Goal: Task Accomplishment & Management: Manage account settings

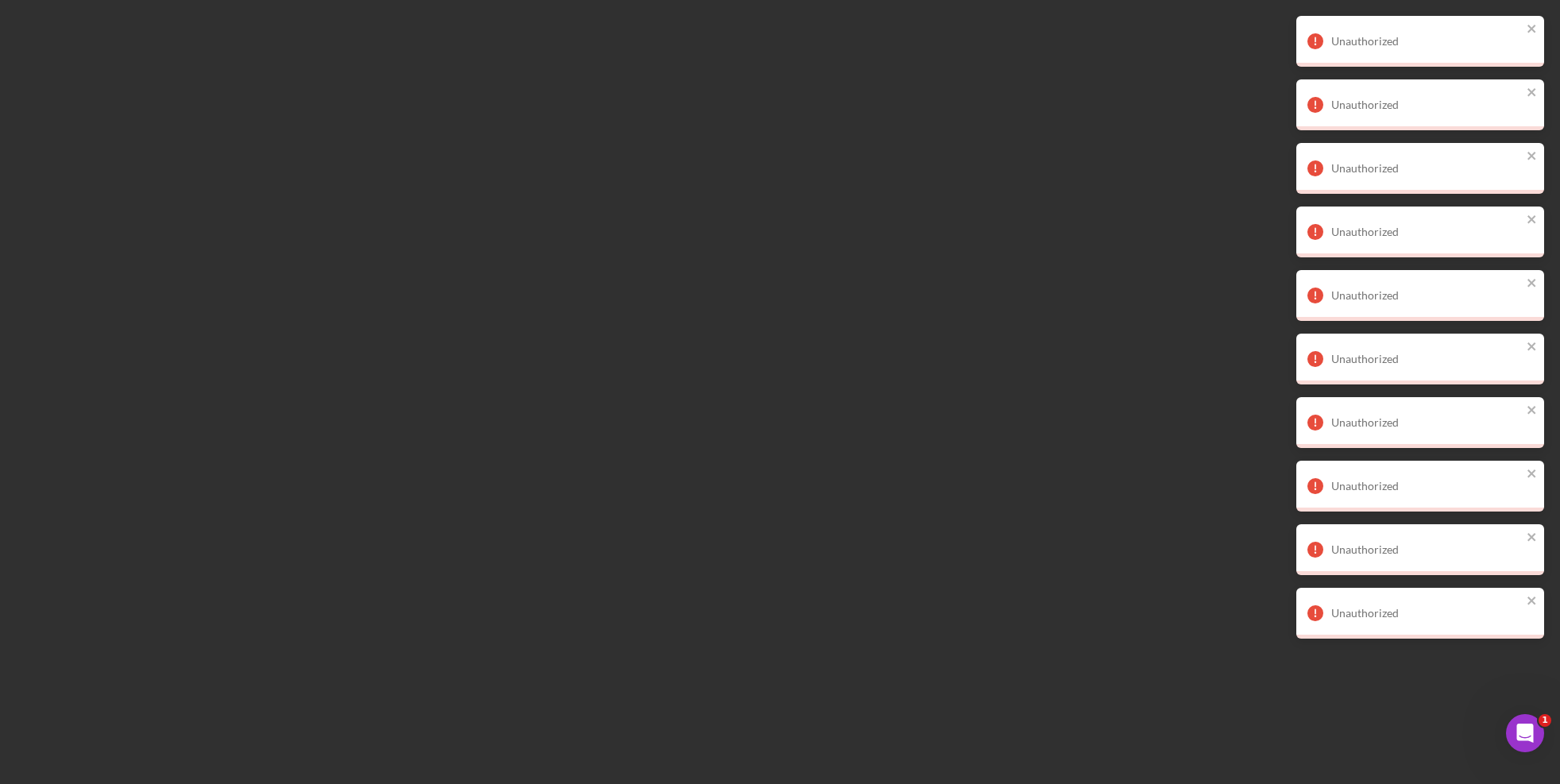
click at [1024, 221] on div at bounding box center [780, 392] width 1560 height 784
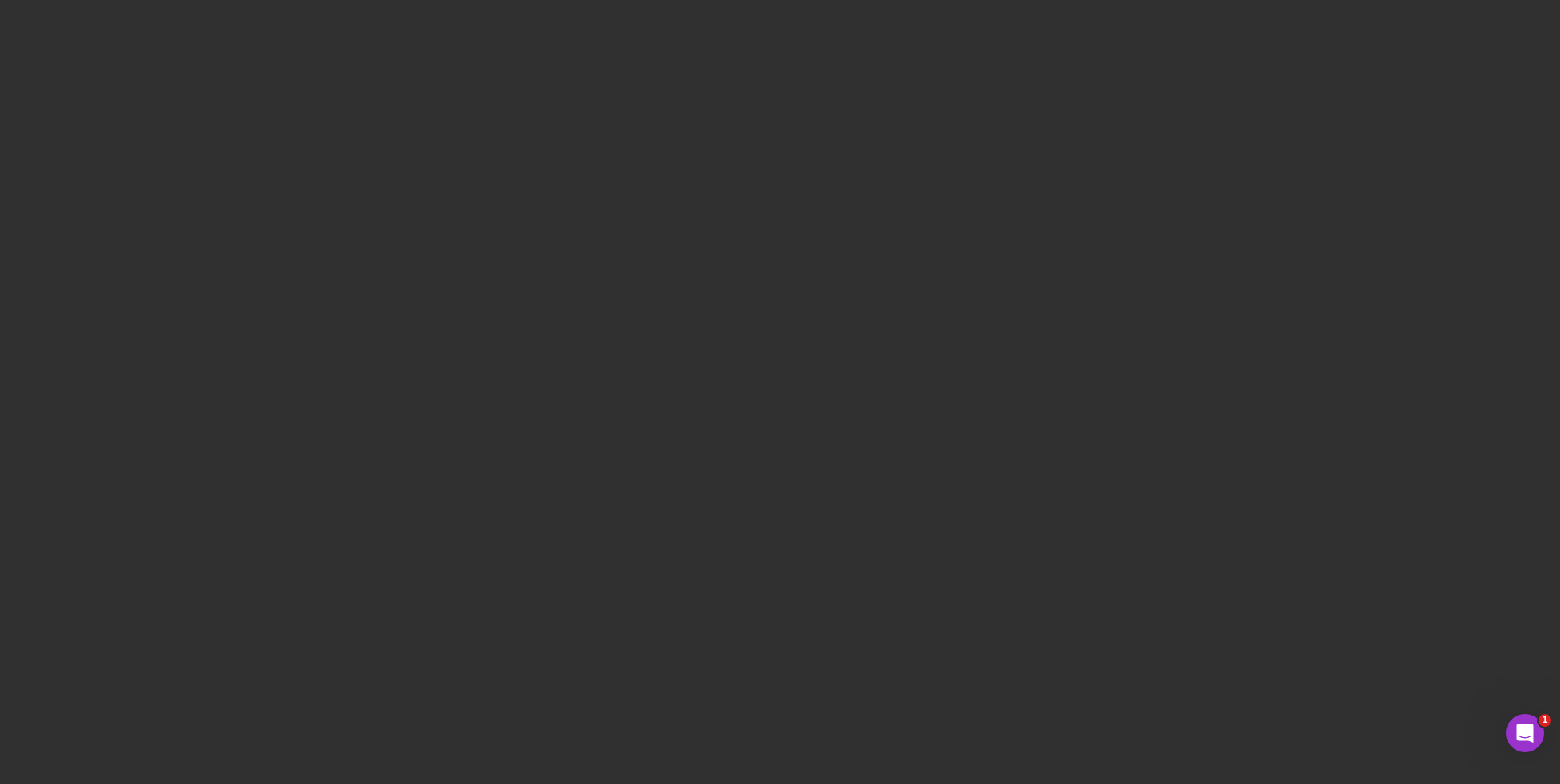
click at [701, 88] on div at bounding box center [780, 392] width 1560 height 784
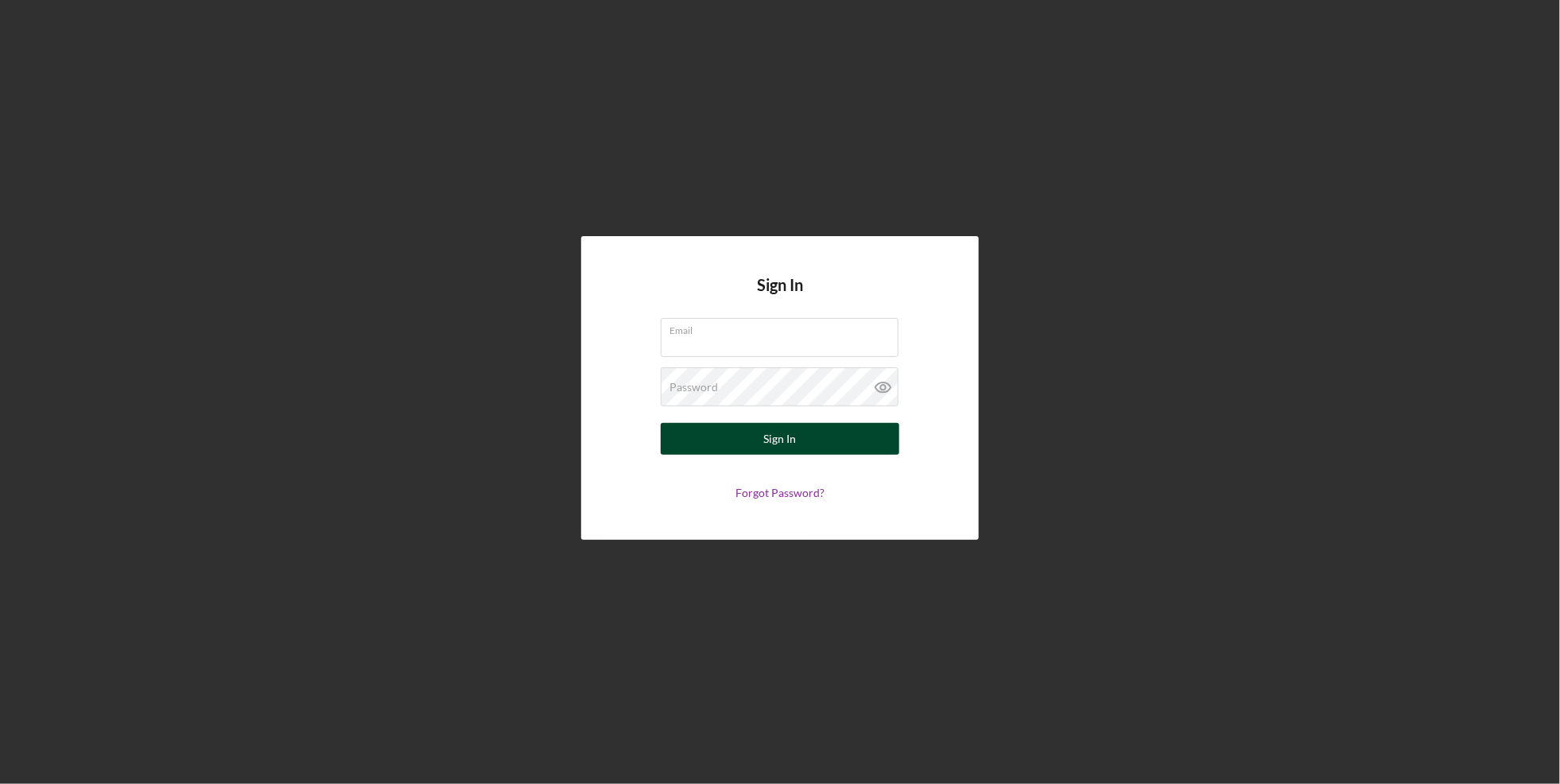
type input "[EMAIL_ADDRESS][DOMAIN_NAME]"
click at [752, 425] on button "Sign In" at bounding box center [780, 439] width 238 height 32
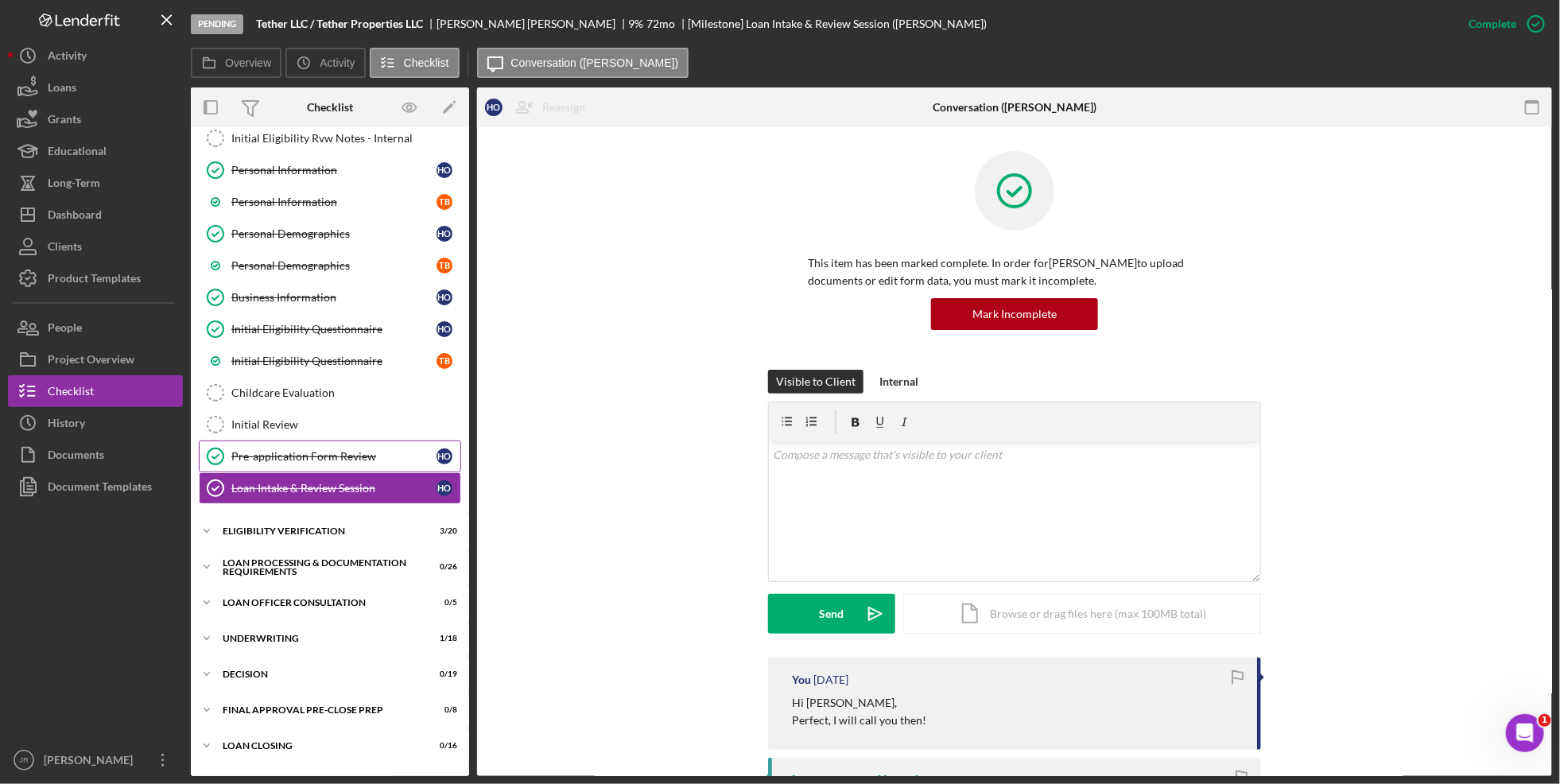
scroll to position [153, 0]
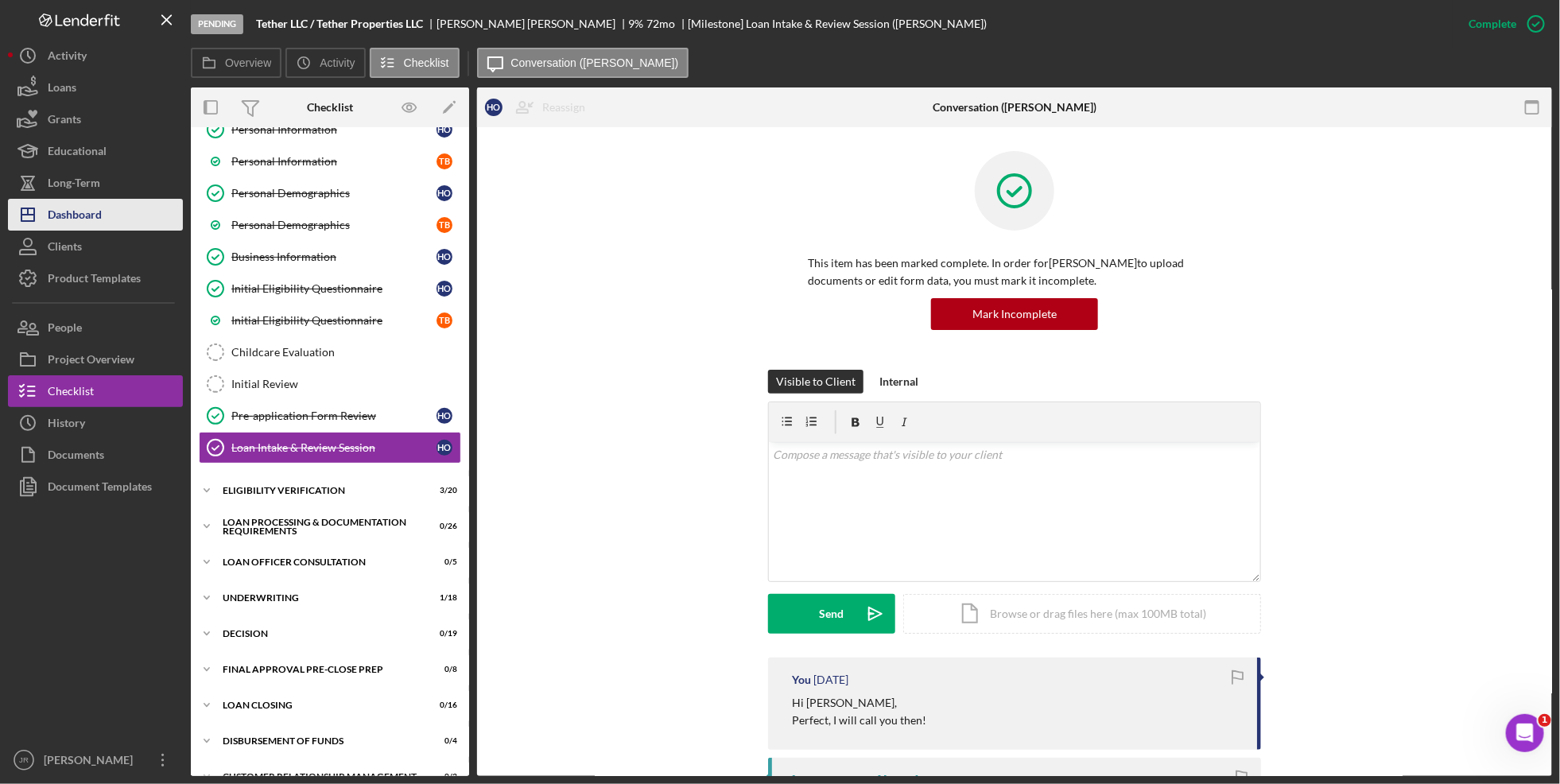
click at [74, 222] on div "Dashboard" at bounding box center [75, 217] width 54 height 36
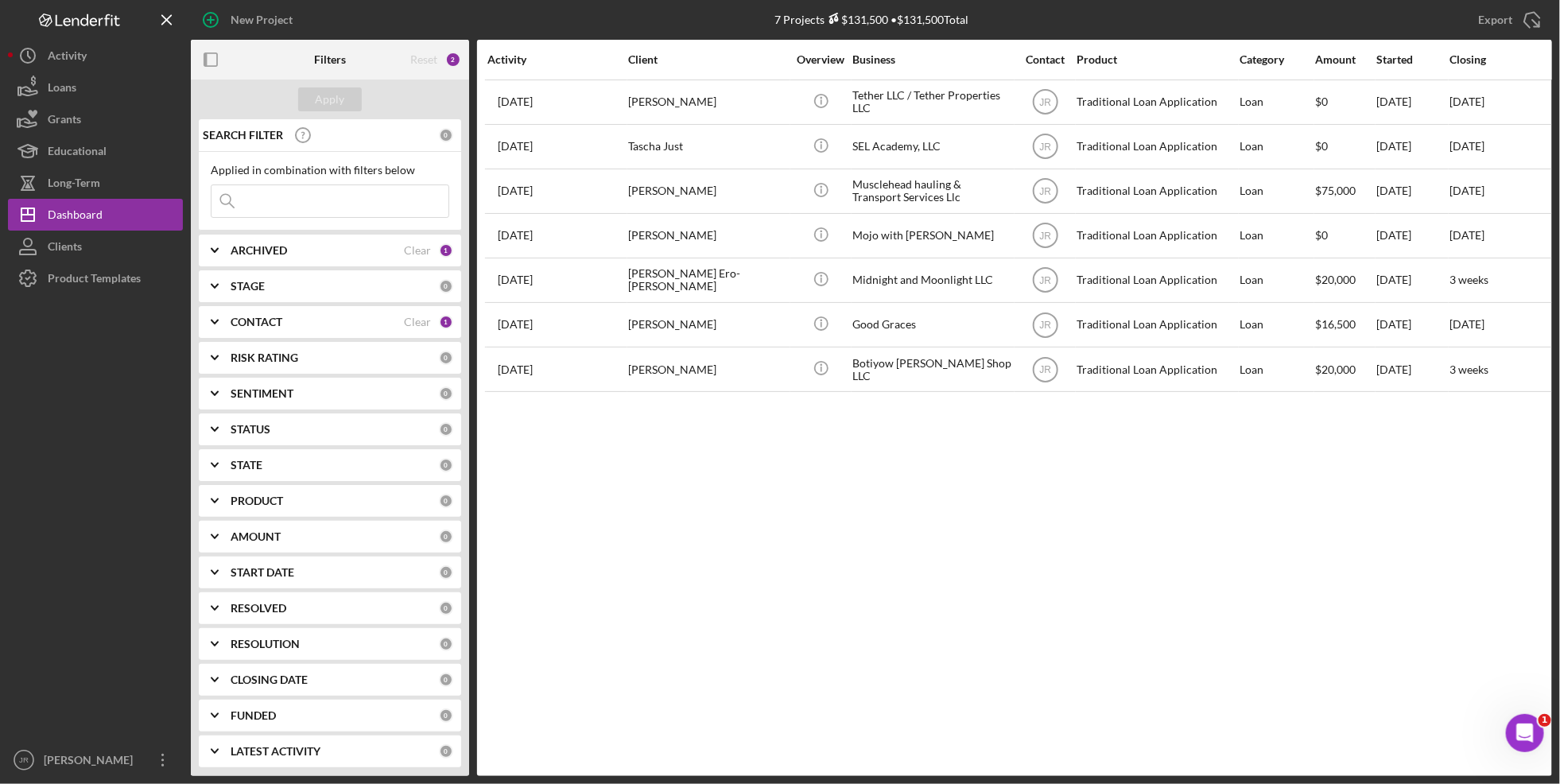
click at [1182, 510] on div "Activity Client Overview Business Contact Product Category Amount Started Closi…" at bounding box center [1015, 407] width 1075 height 736
click at [258, 323] on b "CONTACT" at bounding box center [256, 322] width 52 height 13
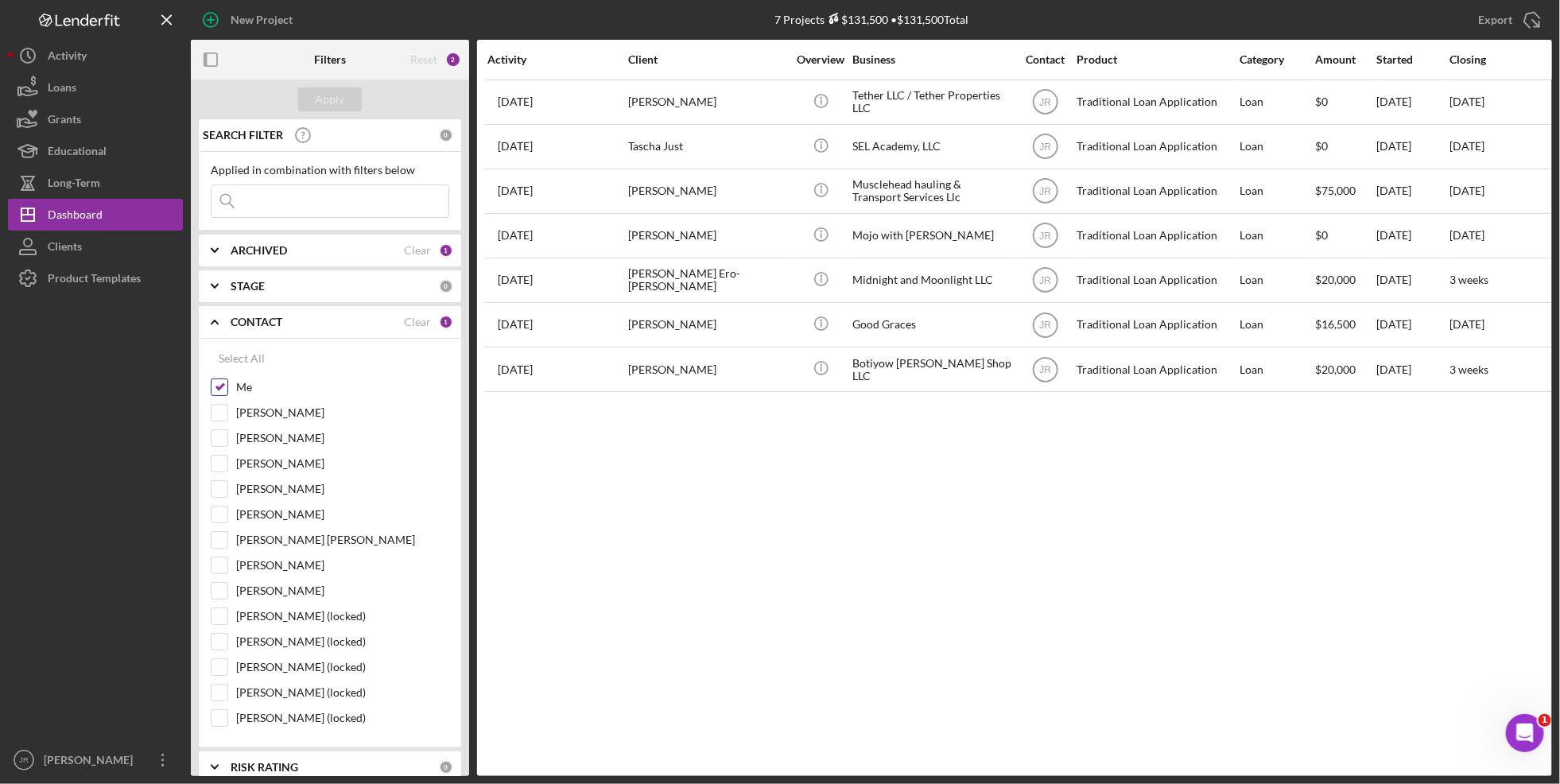
click at [219, 386] on input "Me" at bounding box center [219, 386] width 16 height 16
checkbox input "false"
drag, startPoint x: 216, startPoint y: 465, endPoint x: 260, endPoint y: 375, distance: 100.2
click at [217, 465] on input "[PERSON_NAME]" at bounding box center [219, 463] width 16 height 16
checkbox input "true"
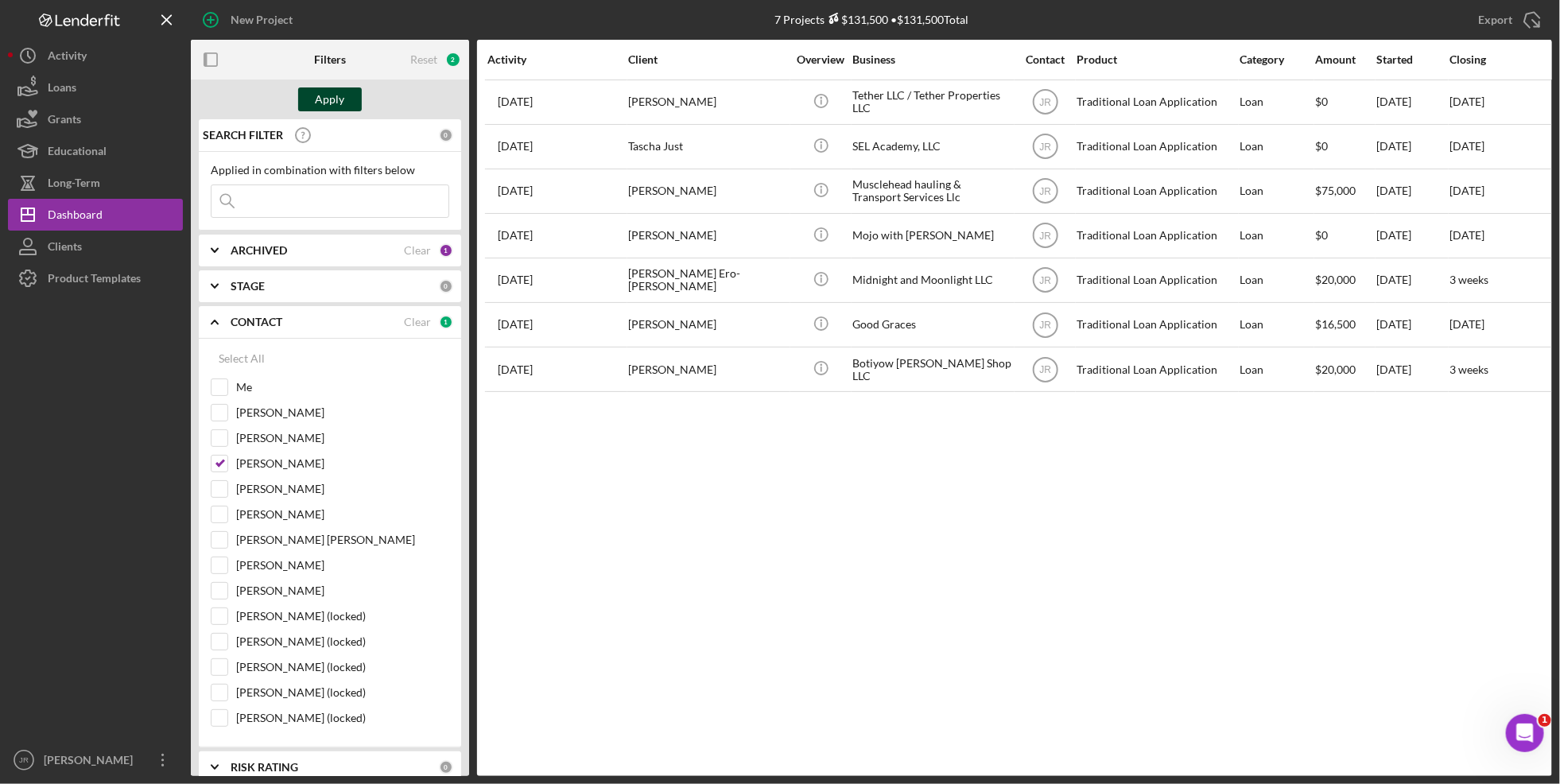
click at [342, 93] on div "Apply" at bounding box center [329, 98] width 29 height 23
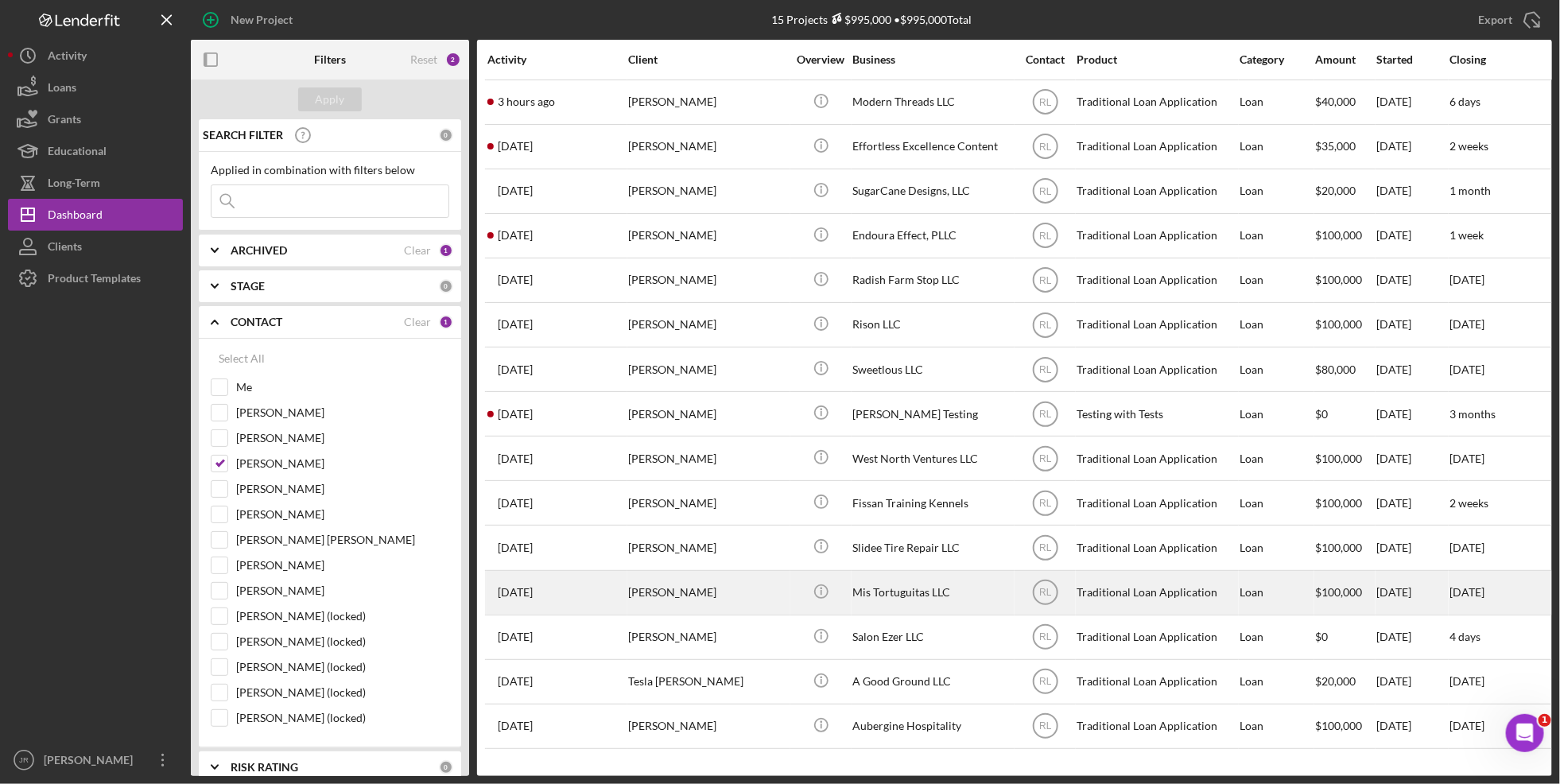
scroll to position [5, 0]
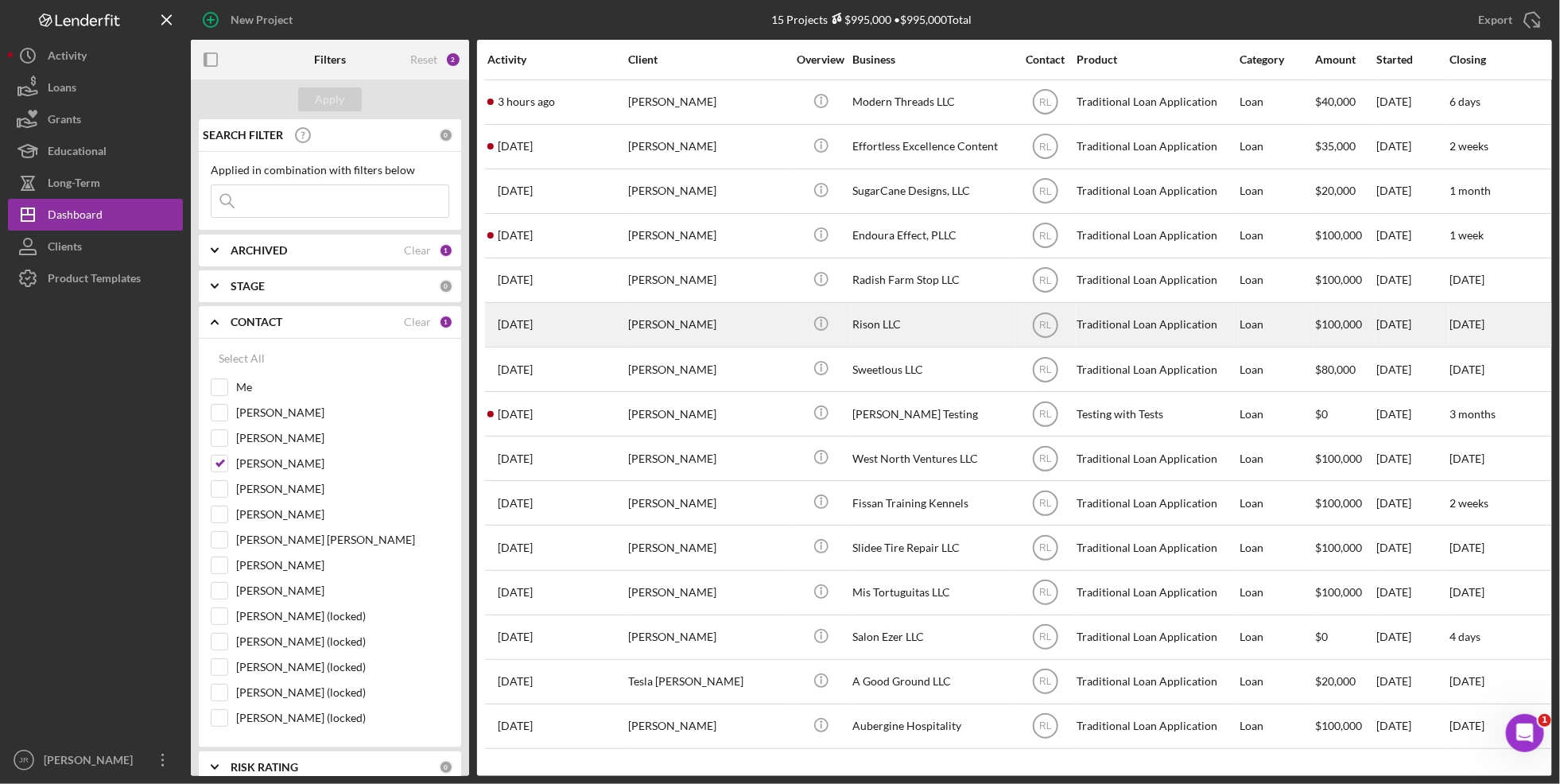
click at [899, 331] on div "Rison LLC" at bounding box center [932, 324] width 159 height 42
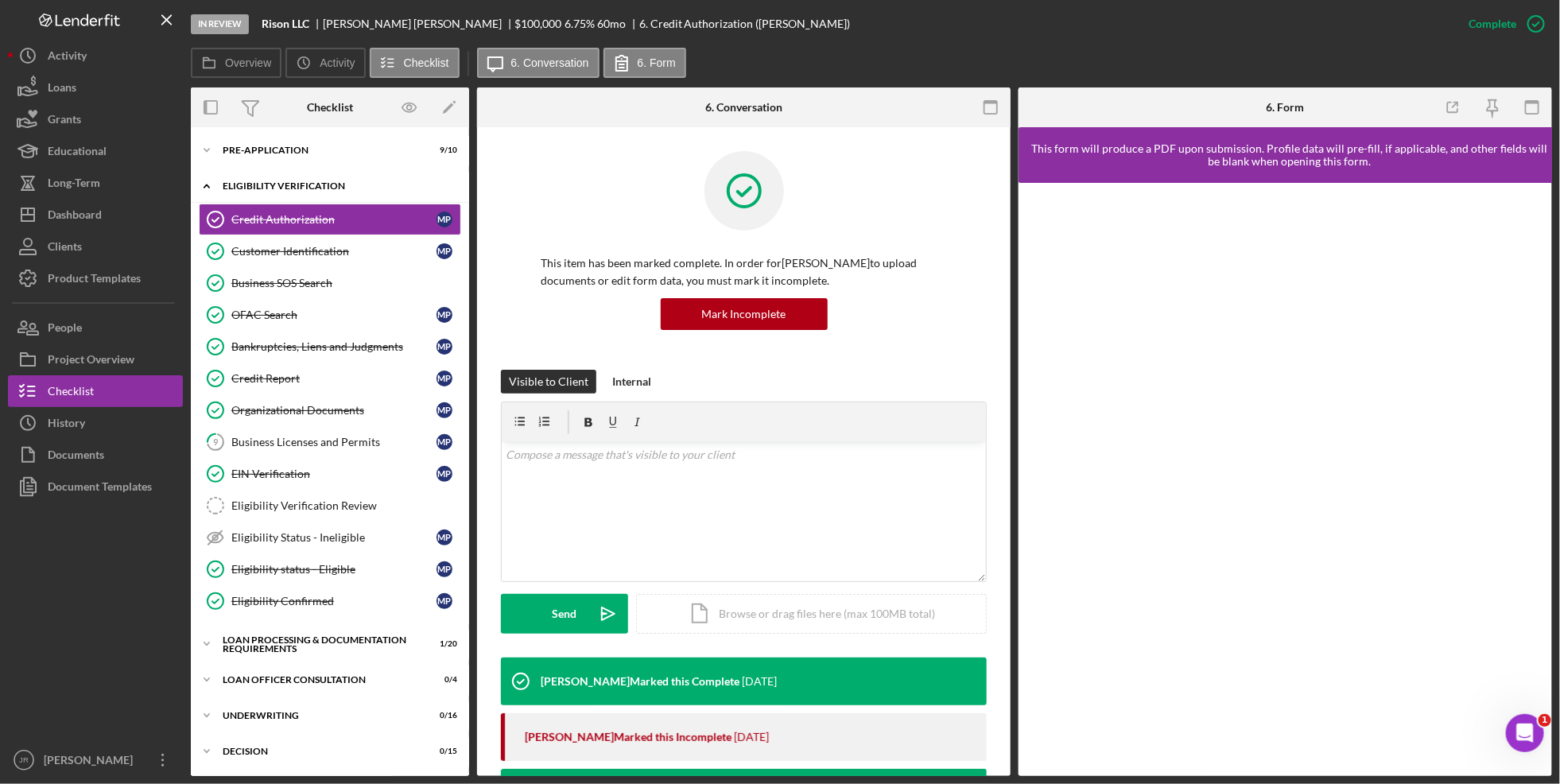
click at [224, 185] on div "Eligibility Verification" at bounding box center [336, 186] width 227 height 9
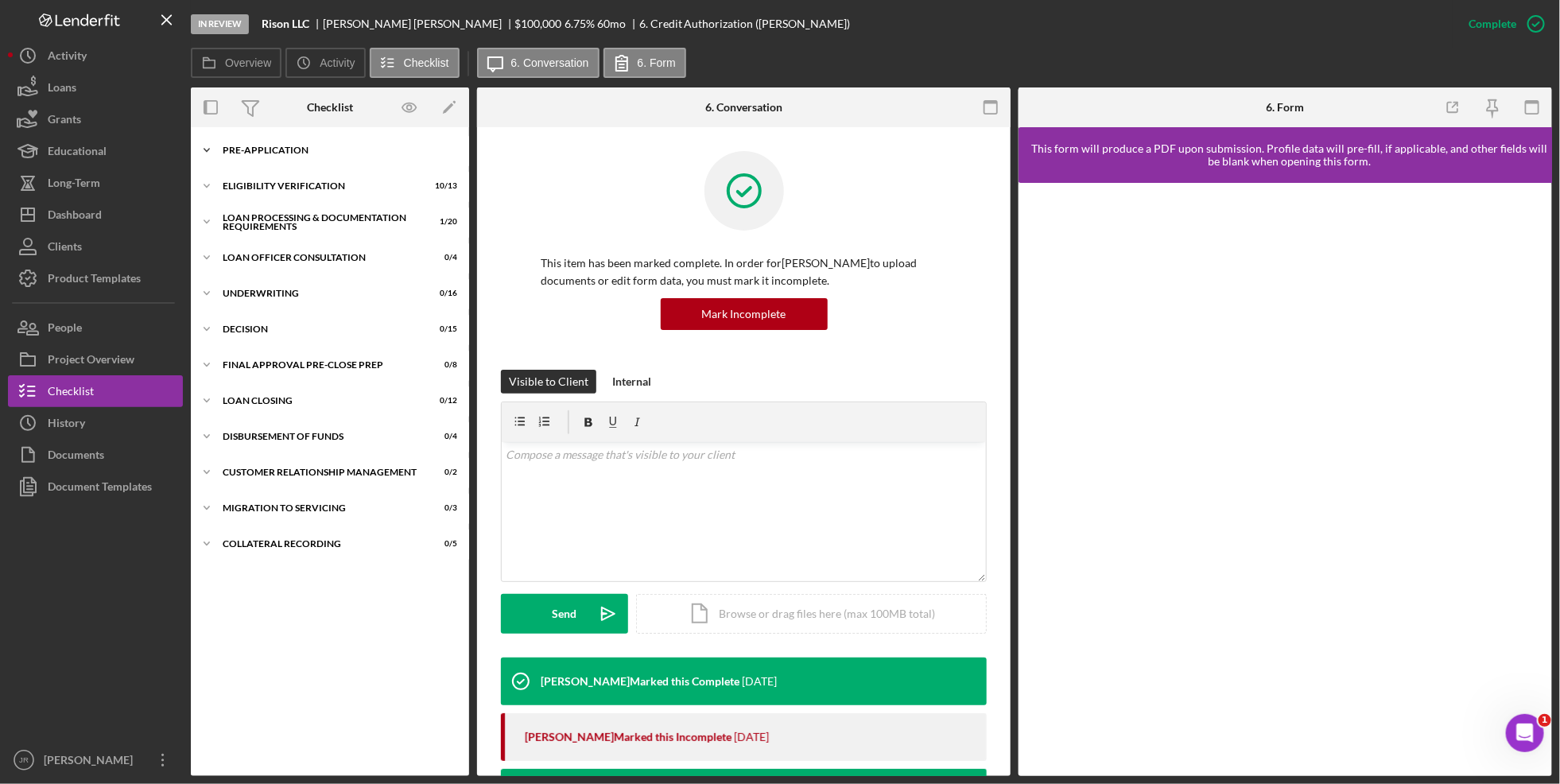
click at [247, 153] on div "Pre-Application" at bounding box center [336, 150] width 227 height 9
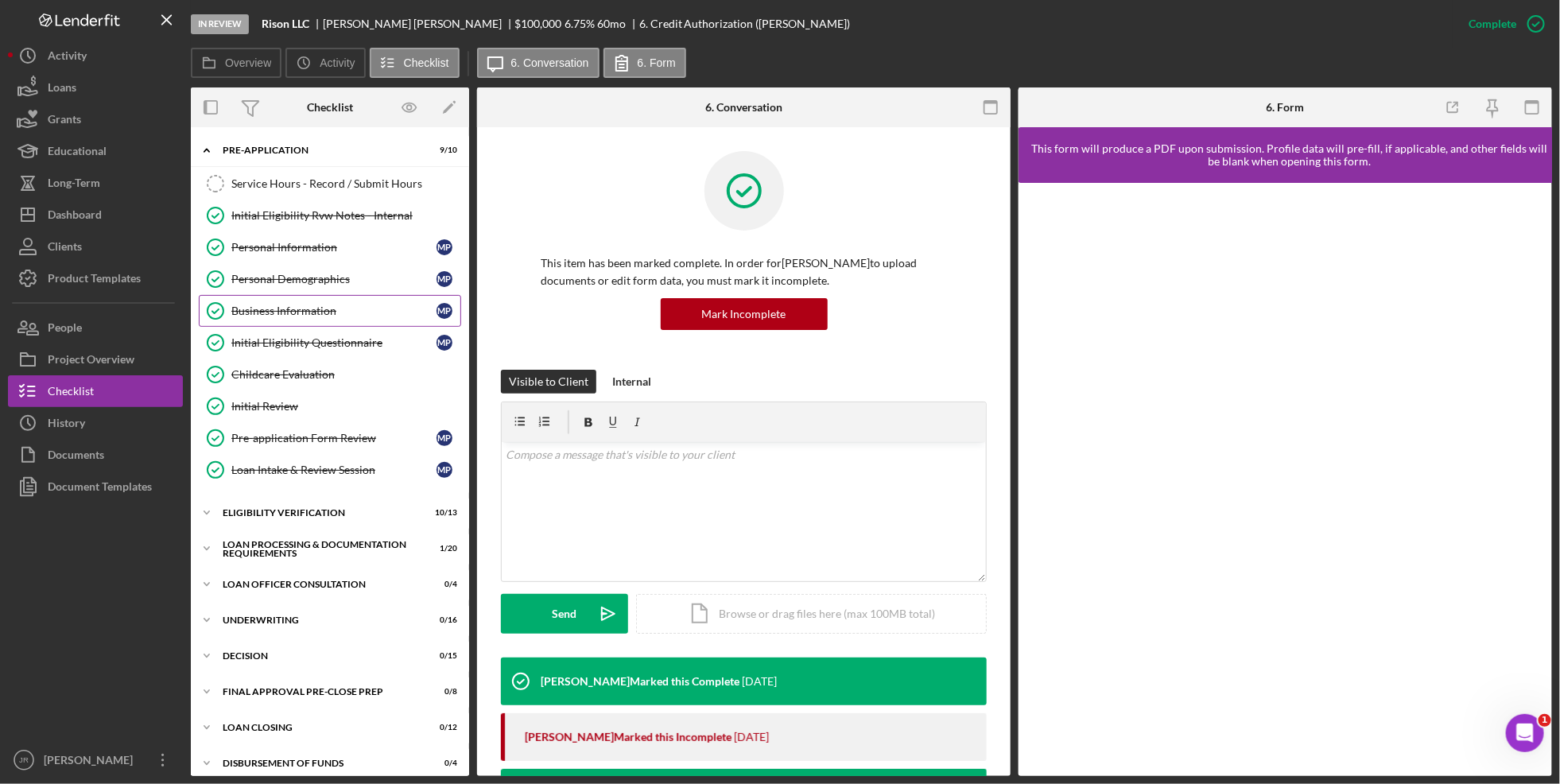
click at [326, 311] on div "Business Information" at bounding box center [334, 311] width 205 height 13
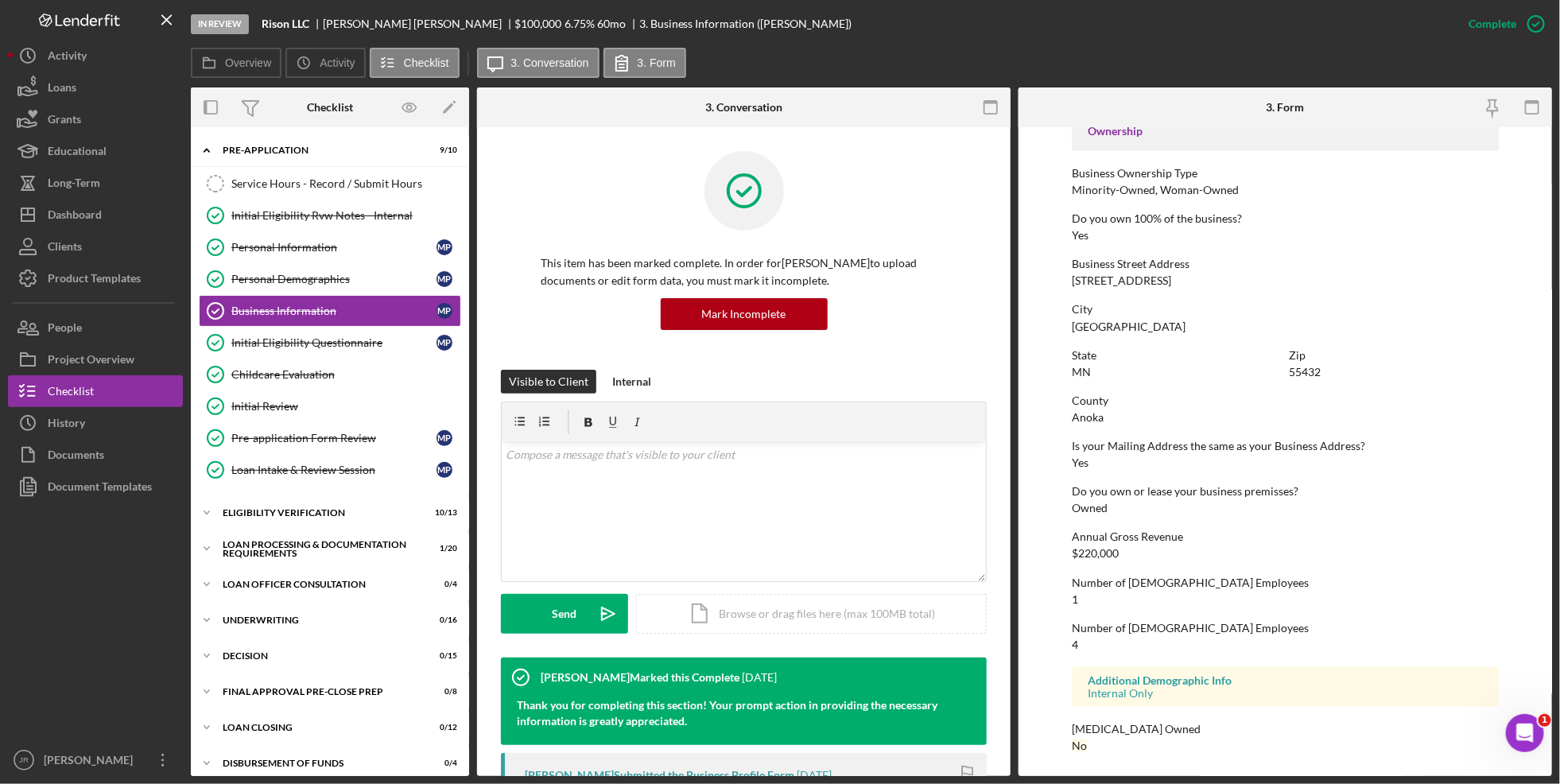
scroll to position [252, 0]
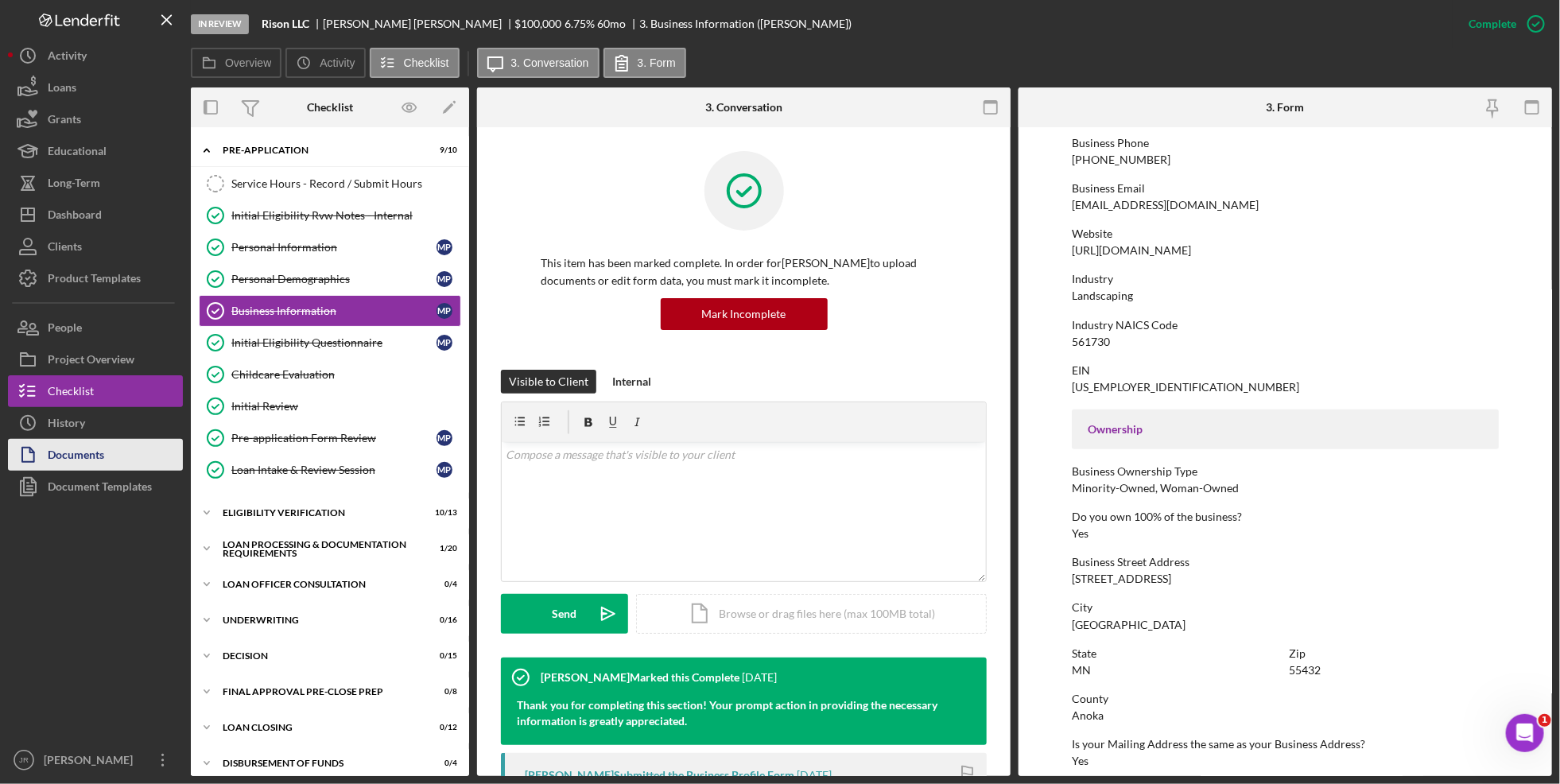
drag, startPoint x: 124, startPoint y: 445, endPoint x: 138, endPoint y: 442, distance: 14.3
click at [124, 445] on button "Documents" at bounding box center [95, 455] width 174 height 32
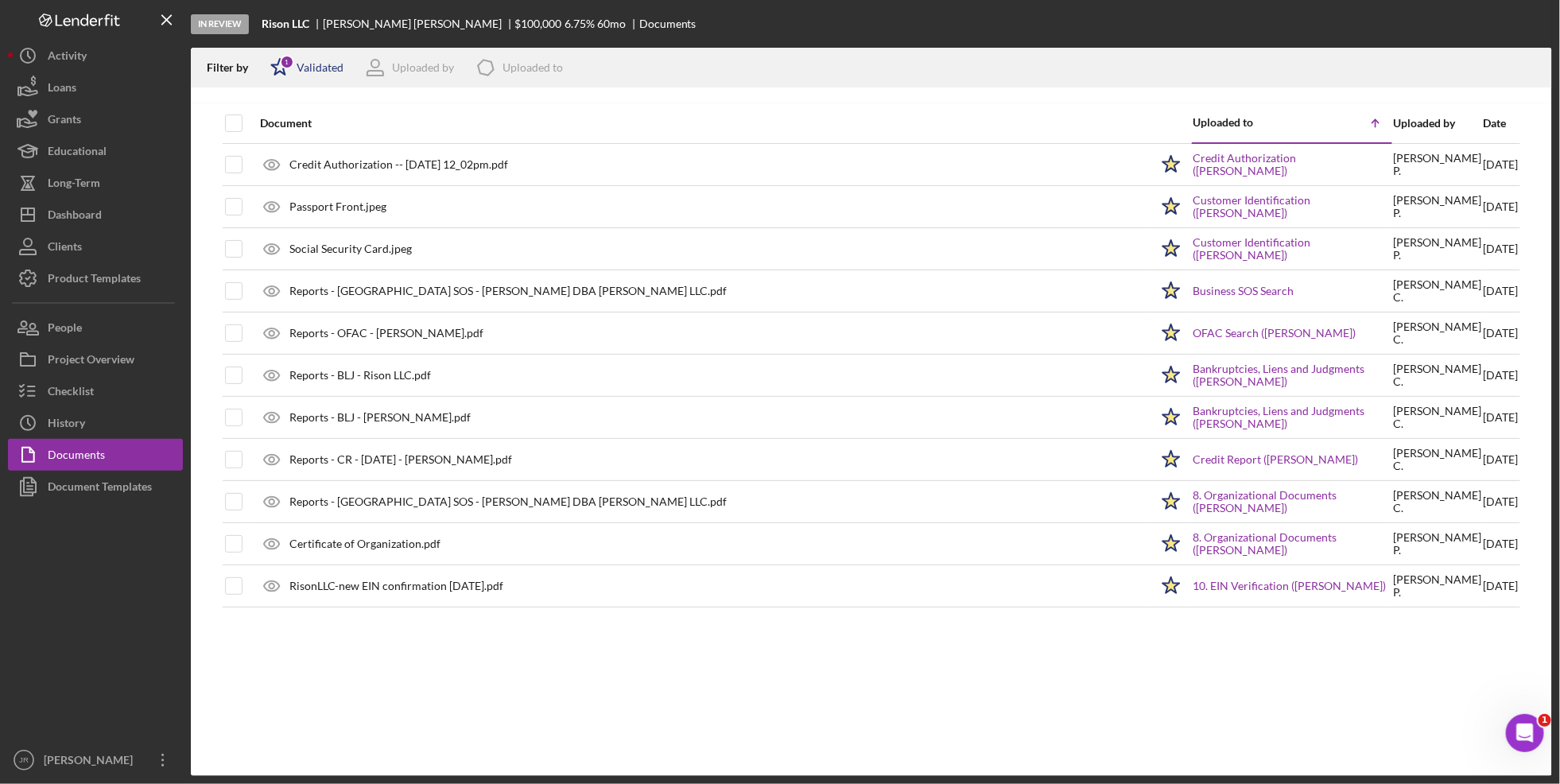
click at [320, 69] on div "Validated" at bounding box center [320, 68] width 47 height 13
click at [271, 128] on input "checkbox" at bounding box center [279, 126] width 16 height 16
checkbox input "false"
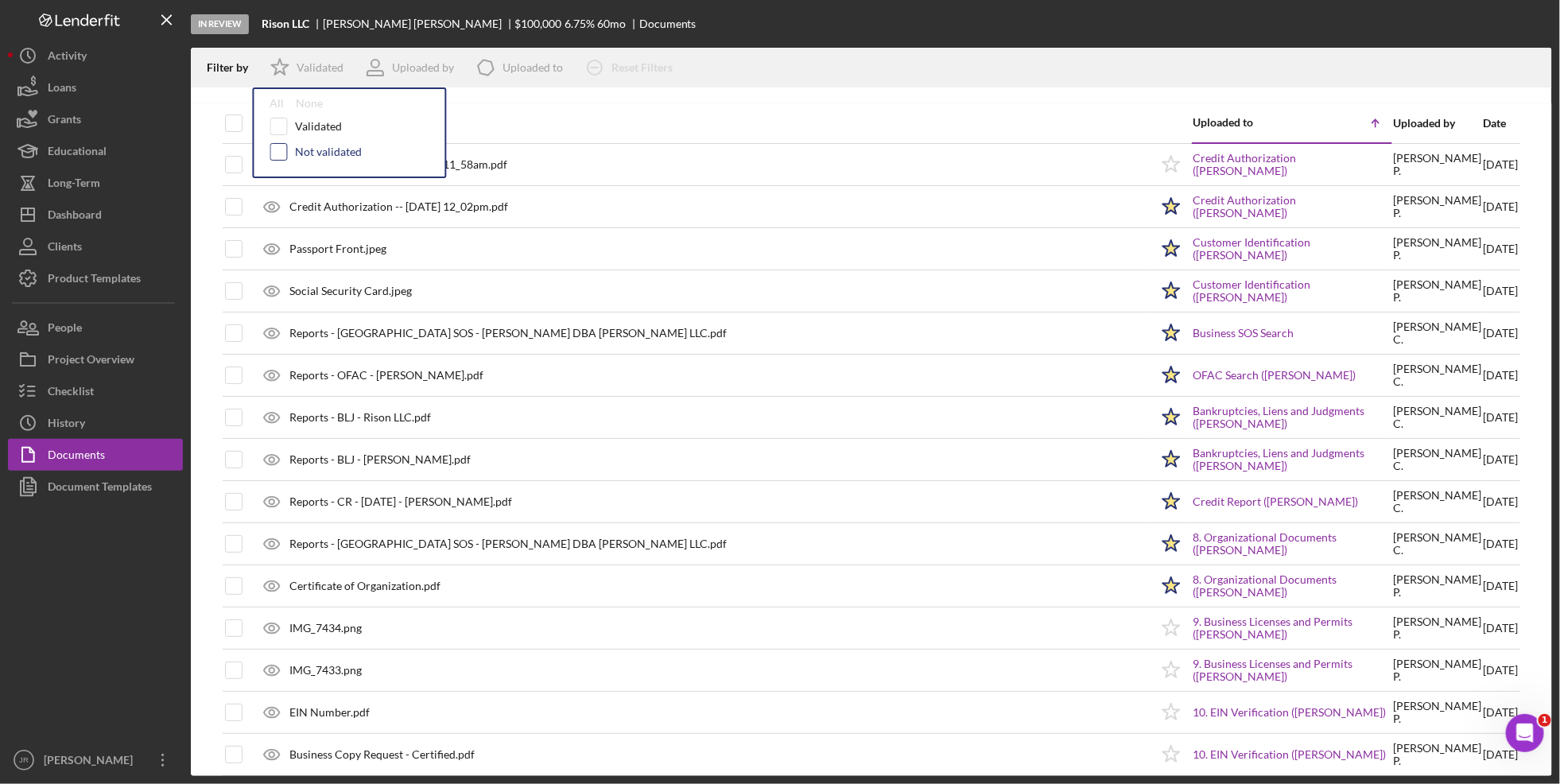
click at [282, 155] on input "checkbox" at bounding box center [279, 151] width 16 height 16
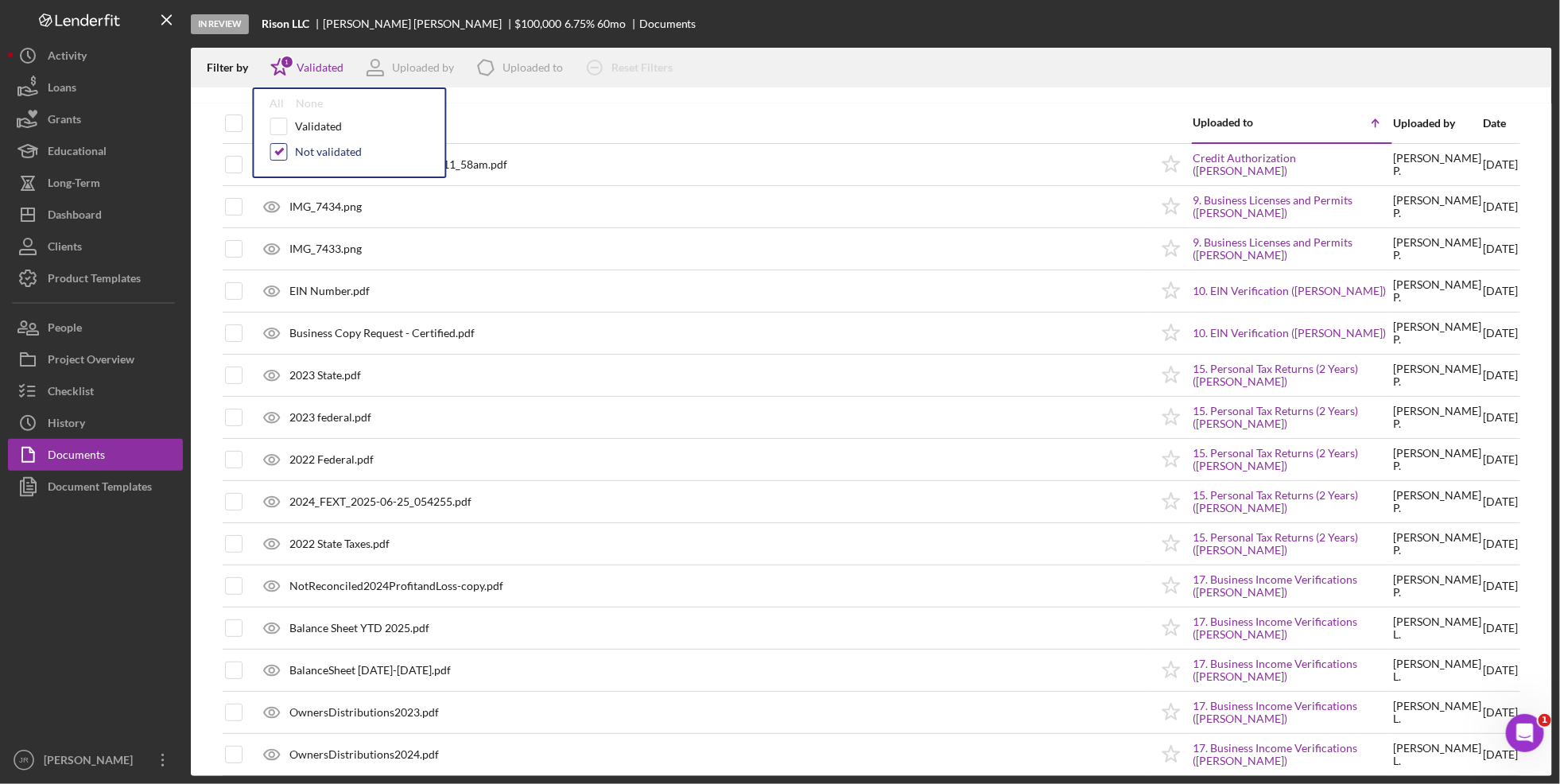
click at [277, 155] on input "checkbox" at bounding box center [279, 151] width 16 height 16
checkbox input "false"
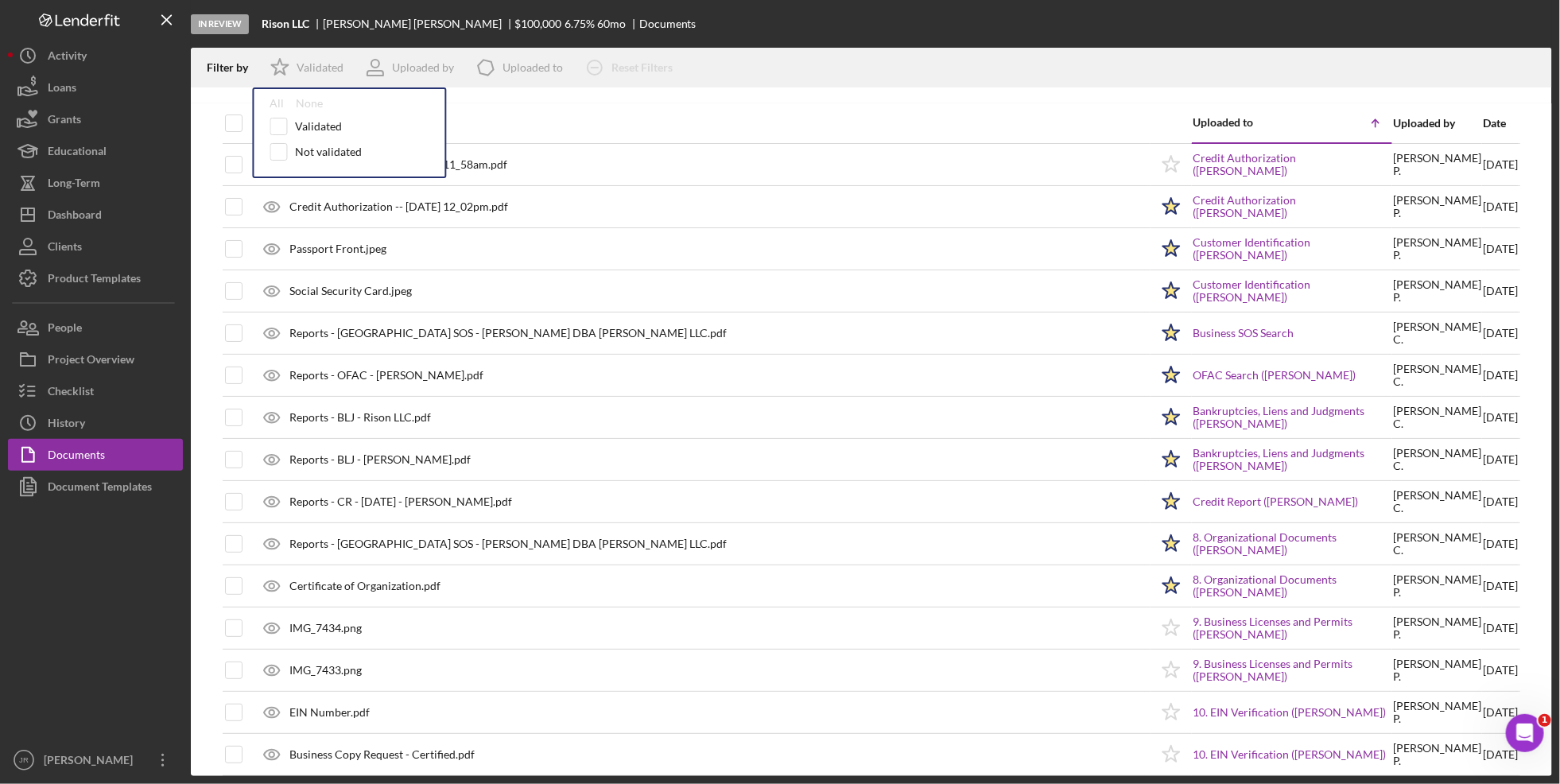
click at [925, 28] on div "In Review Rison LLC [PERSON_NAME] $100,000 6.75 % 60 mo Documents" at bounding box center [871, 23] width 1361 height 48
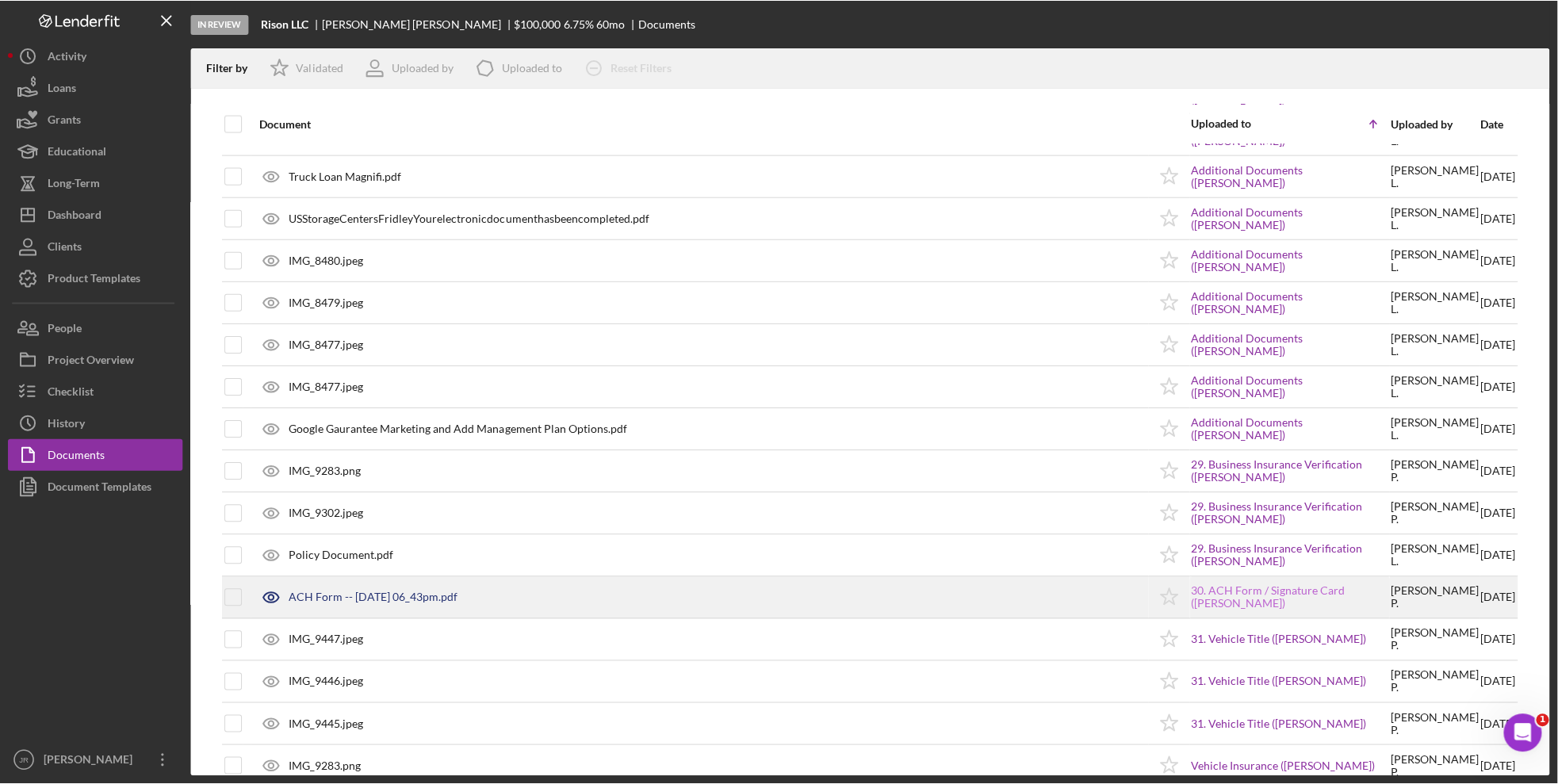
scroll to position [3607, 0]
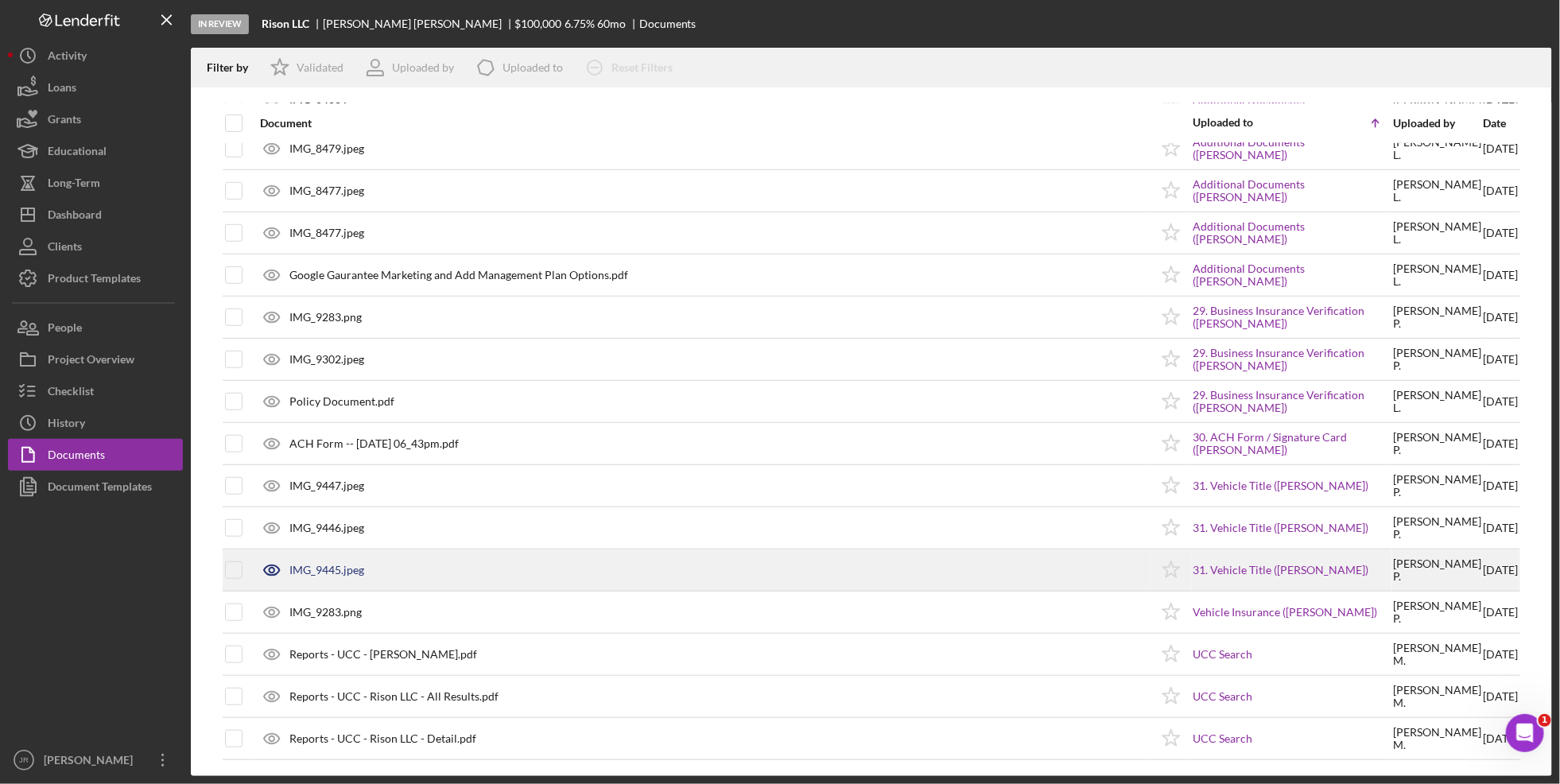
click at [342, 568] on div "IMG_9445.jpeg" at bounding box center [327, 570] width 75 height 13
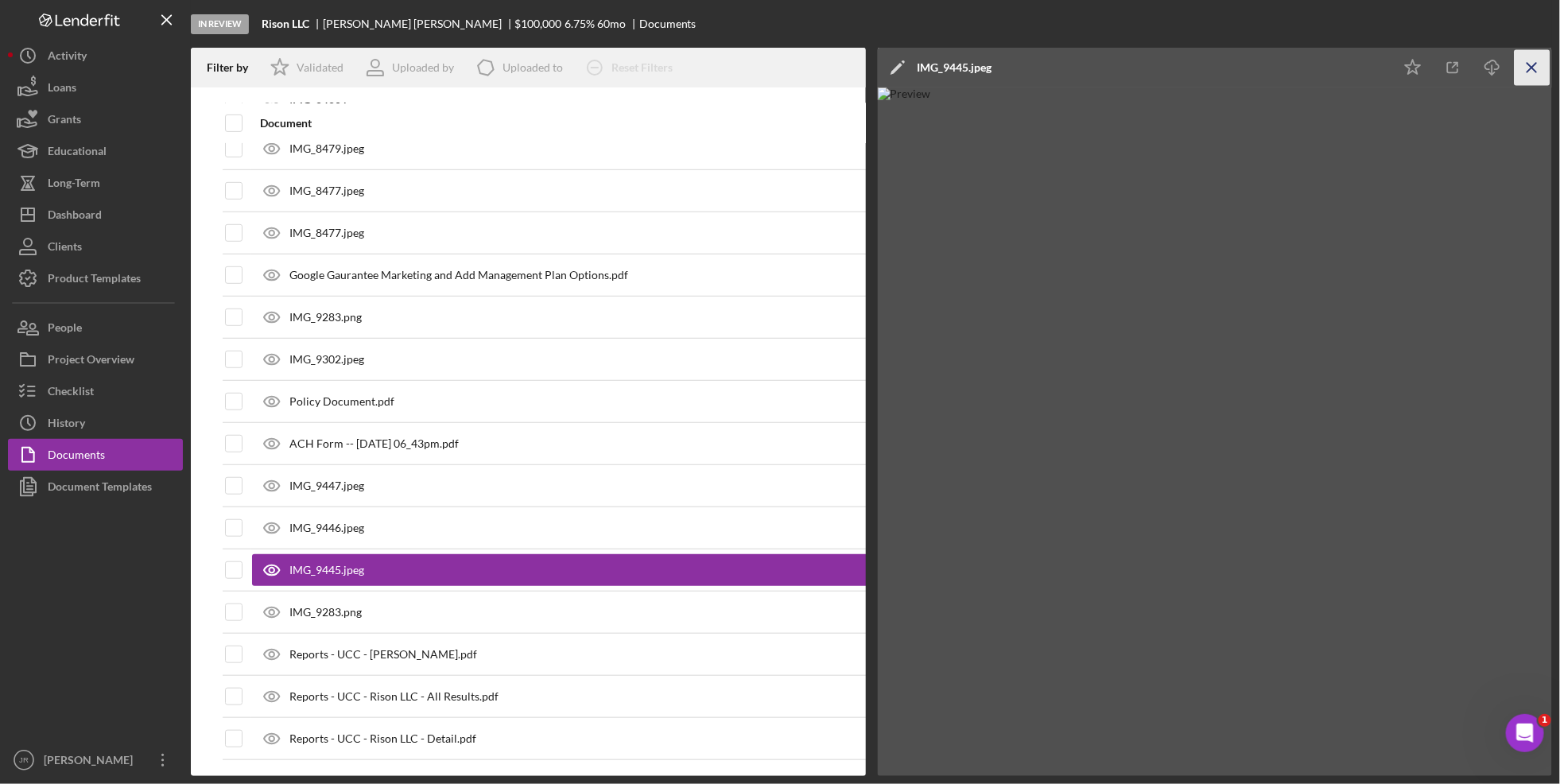
click at [1526, 71] on icon "Icon/Menu Close" at bounding box center [1533, 68] width 36 height 36
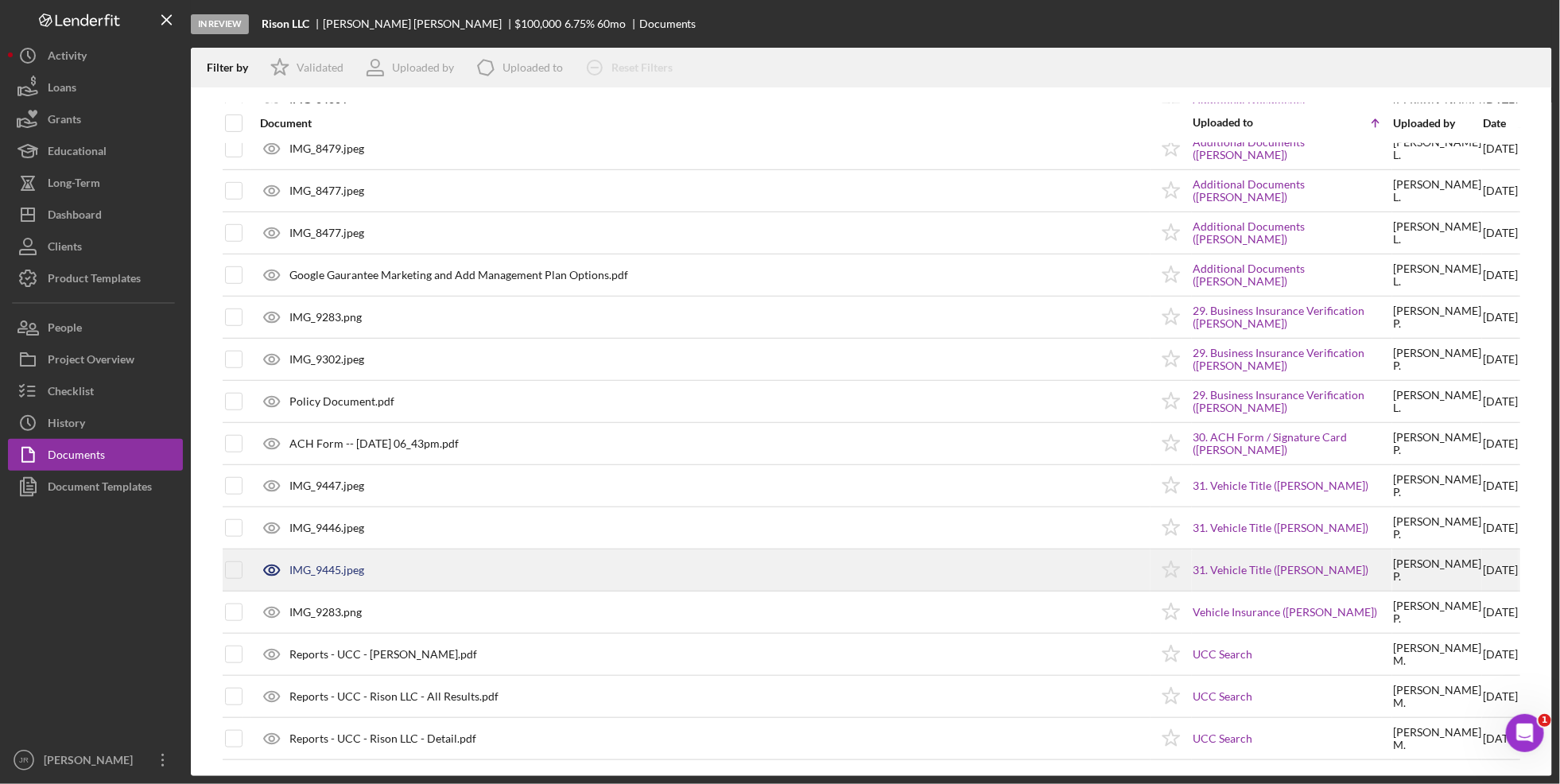
click at [356, 570] on div "IMG_9445.jpeg" at bounding box center [327, 570] width 75 height 13
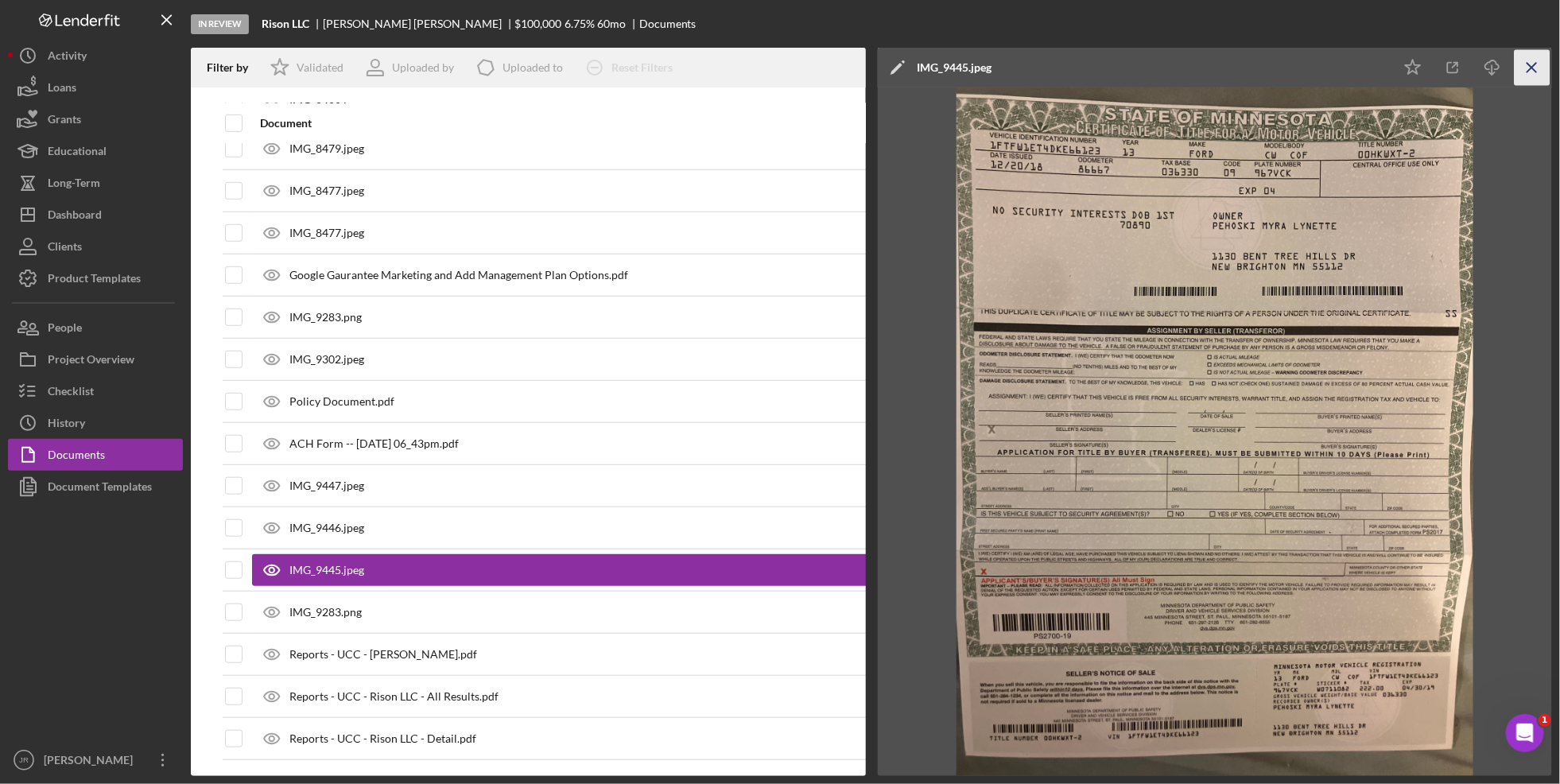
click at [1529, 69] on line "button" at bounding box center [1531, 67] width 8 height 8
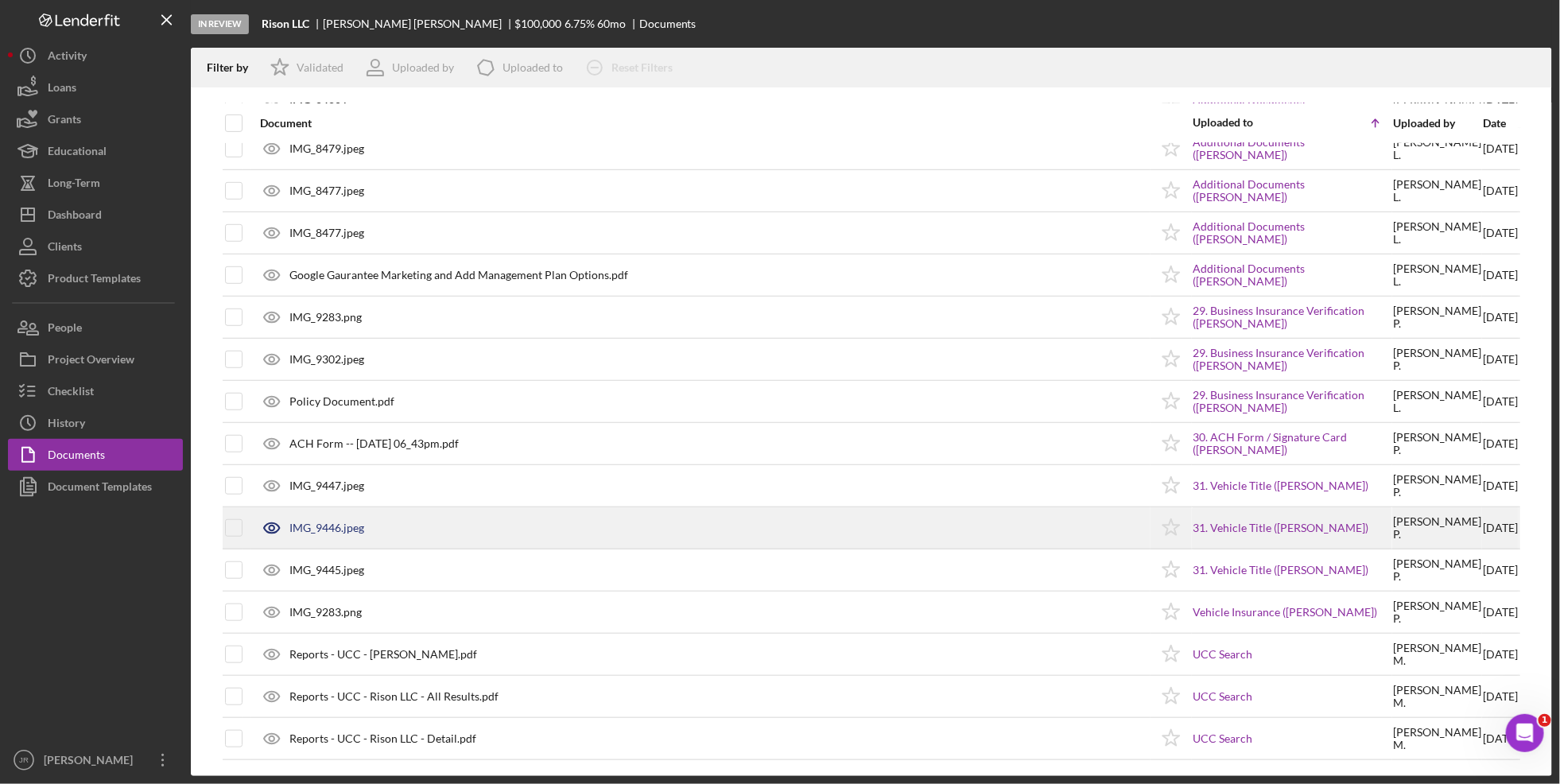
click at [442, 517] on div "IMG_9446.jpeg" at bounding box center [701, 528] width 898 height 39
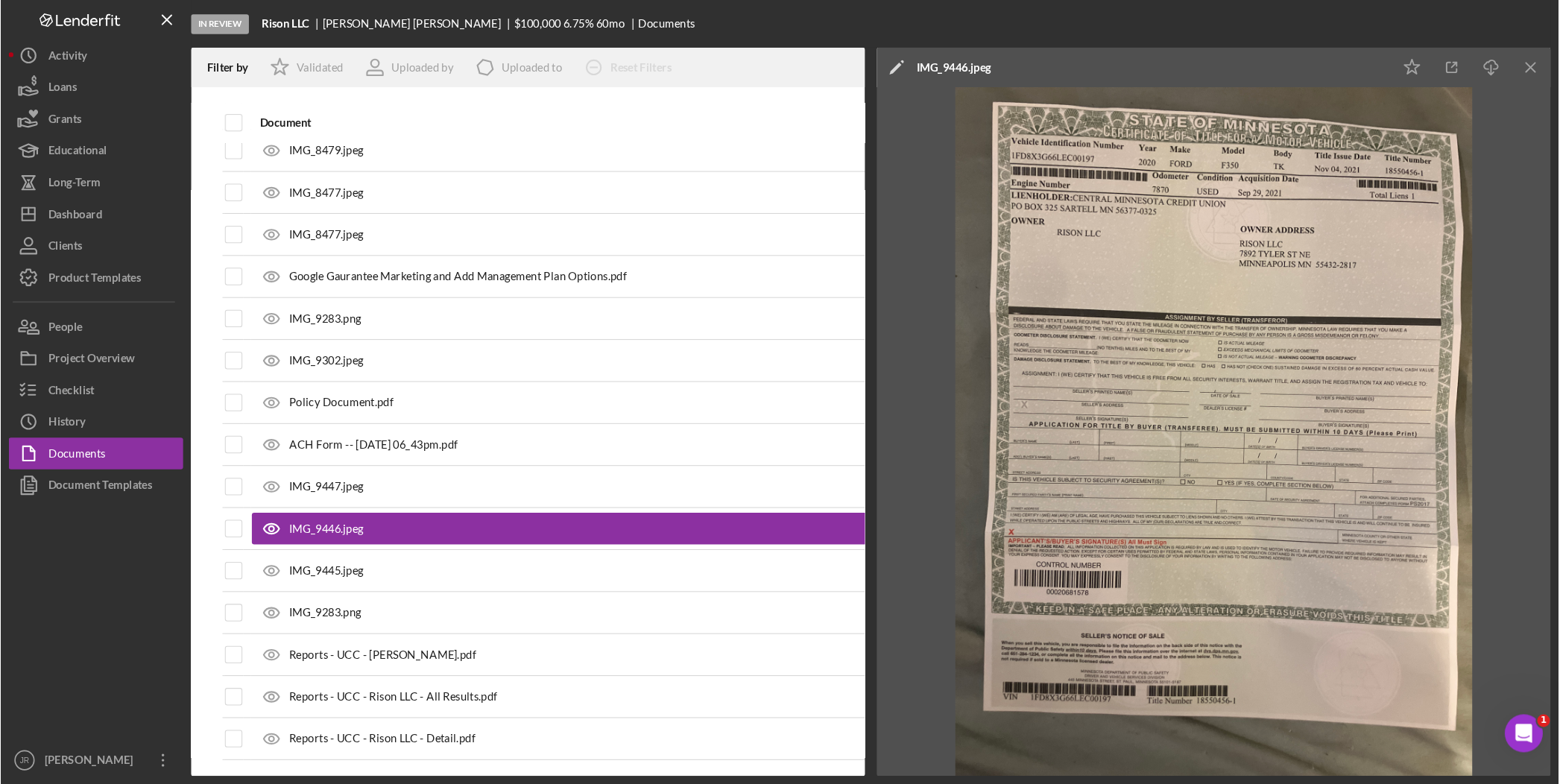
scroll to position [3383, 0]
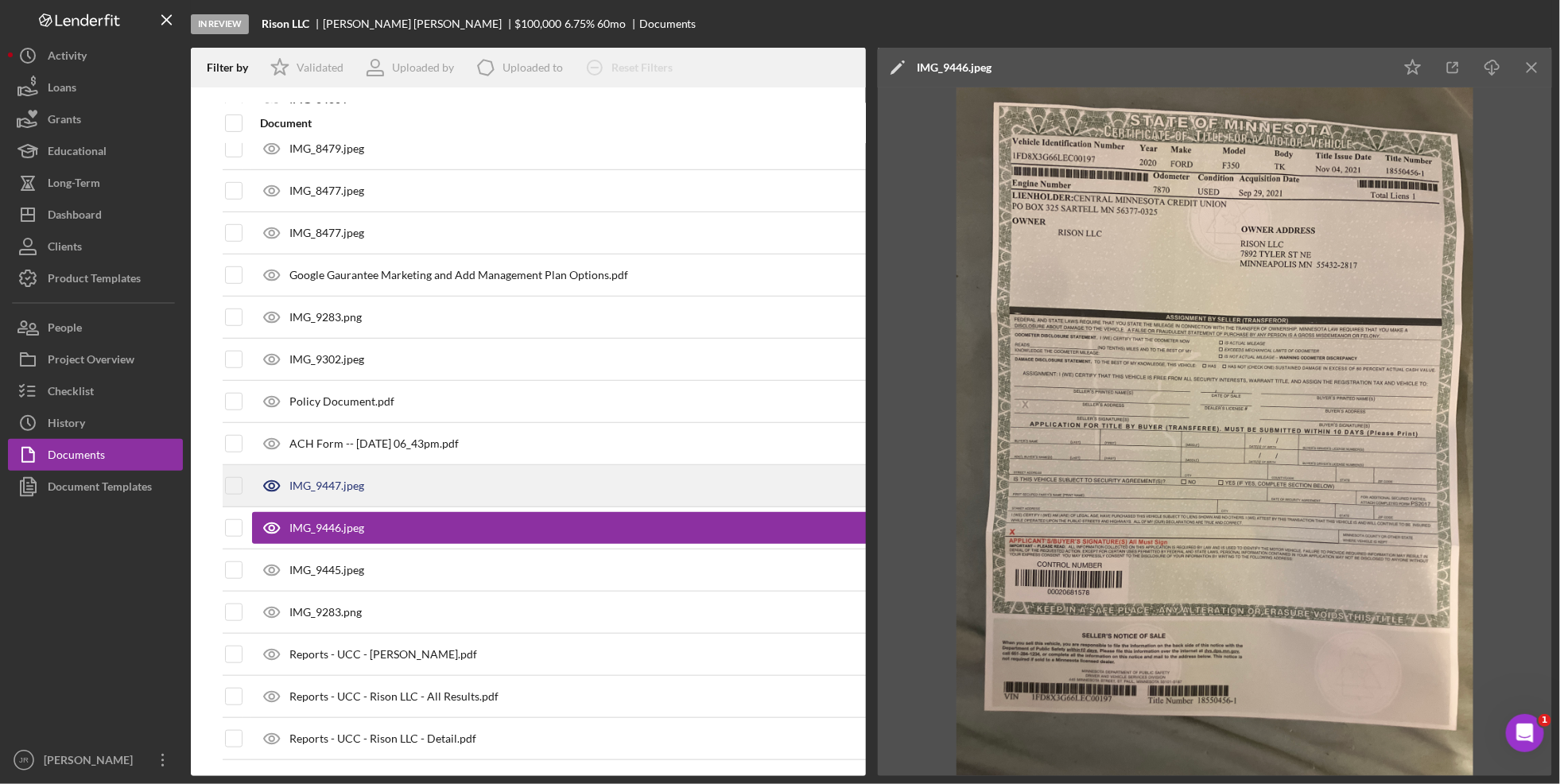
click at [341, 492] on div "IMG_9447.jpeg" at bounding box center [327, 486] width 75 height 13
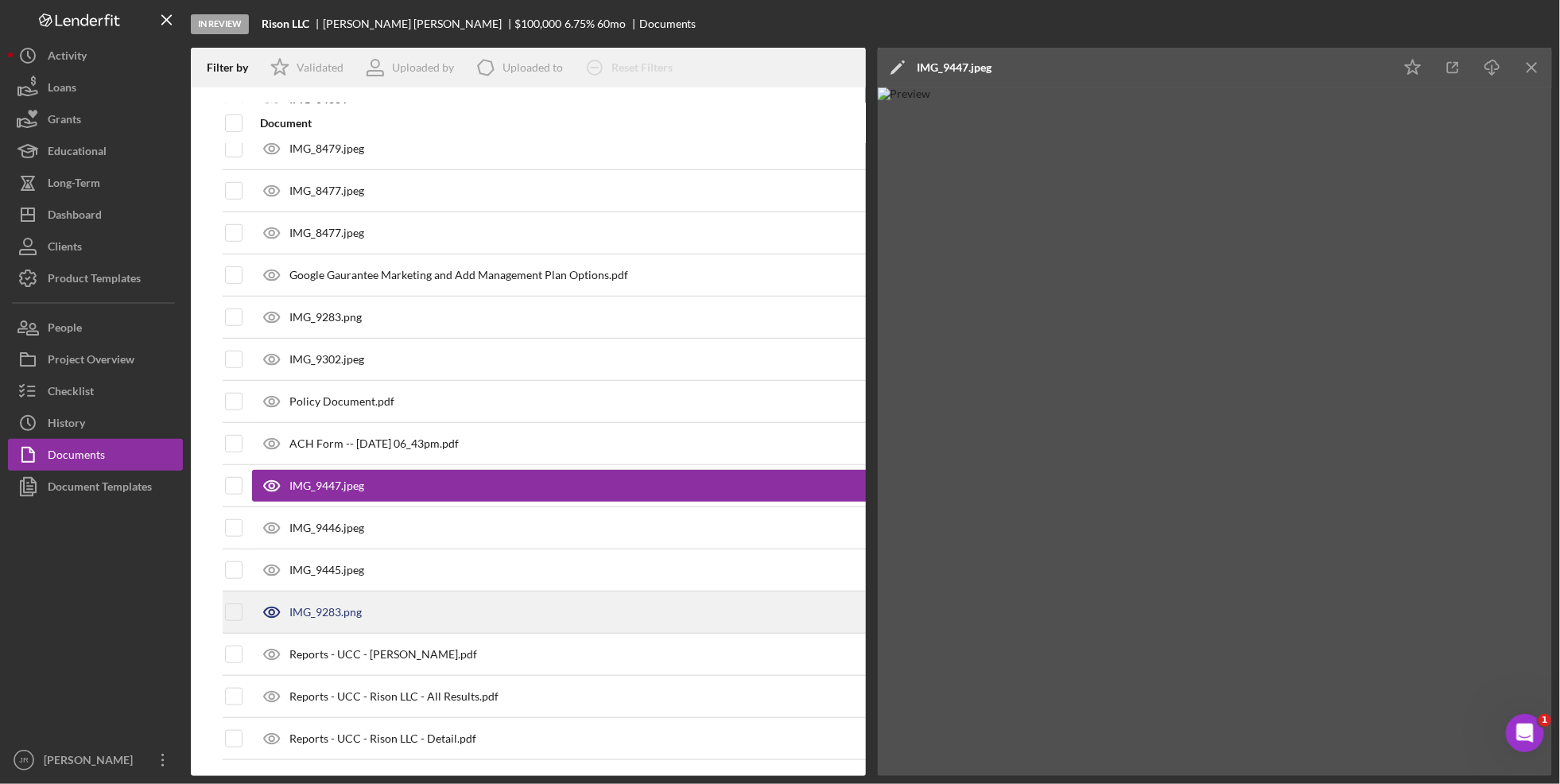
click at [350, 612] on div "IMG_9283.png" at bounding box center [326, 612] width 72 height 13
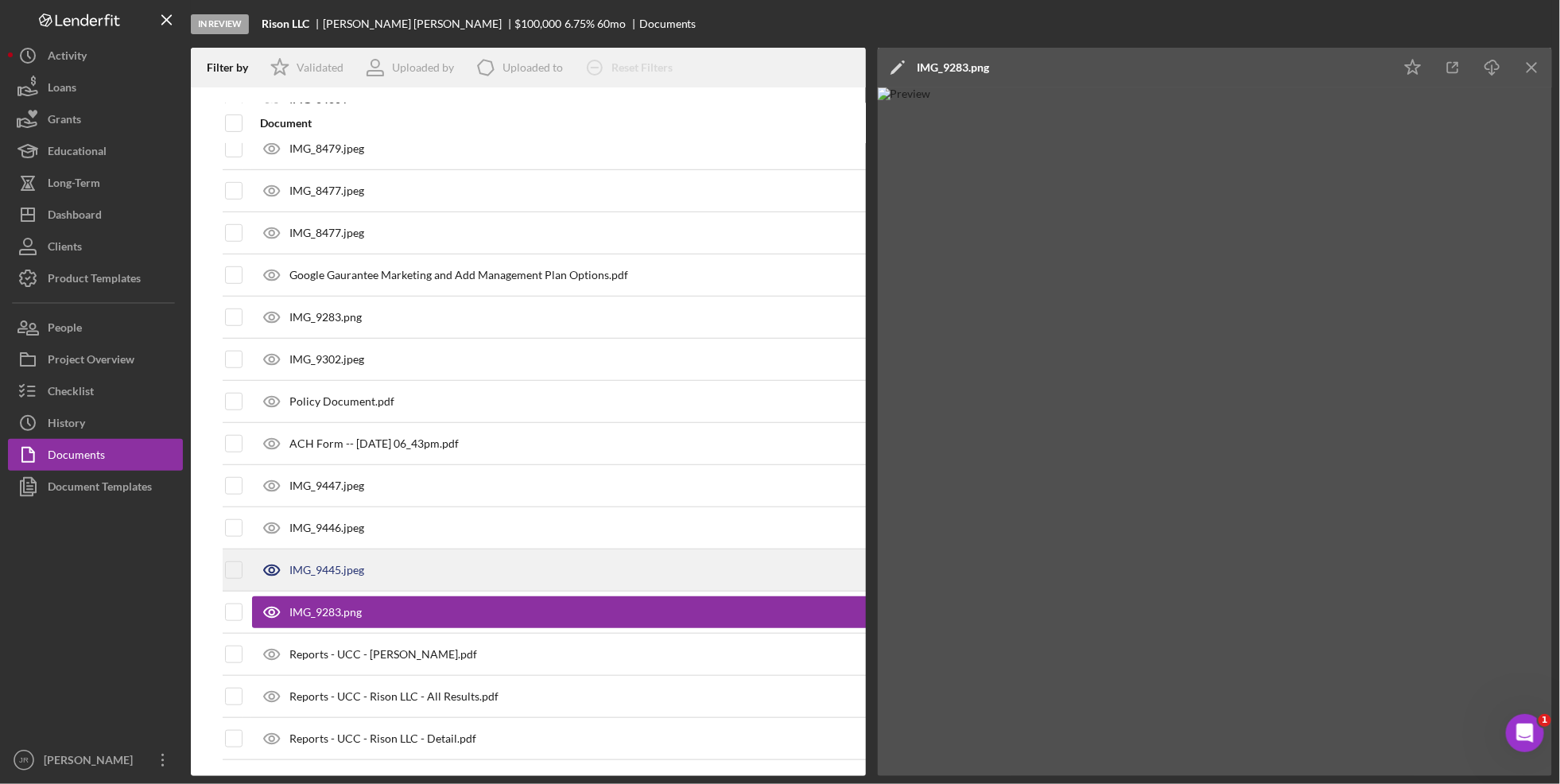
drag, startPoint x: 318, startPoint y: 580, endPoint x: 309, endPoint y: 573, distance: 11.4
click at [312, 576] on div "IMG_9445.jpeg" at bounding box center [327, 570] width 75 height 13
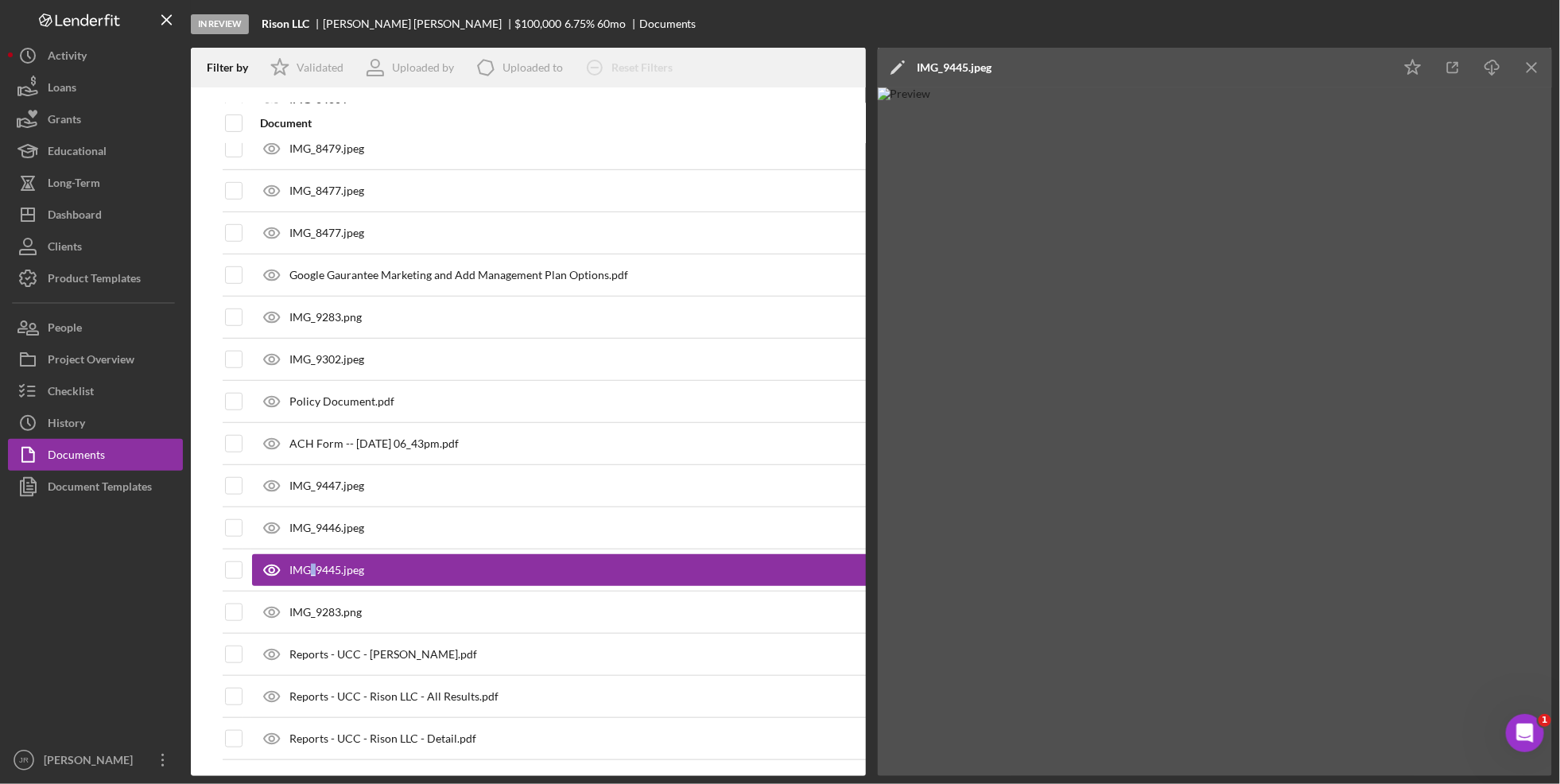
click at [1489, 253] on img at bounding box center [1216, 431] width 675 height 688
click at [1461, 65] on icon "button" at bounding box center [1453, 68] width 36 height 36
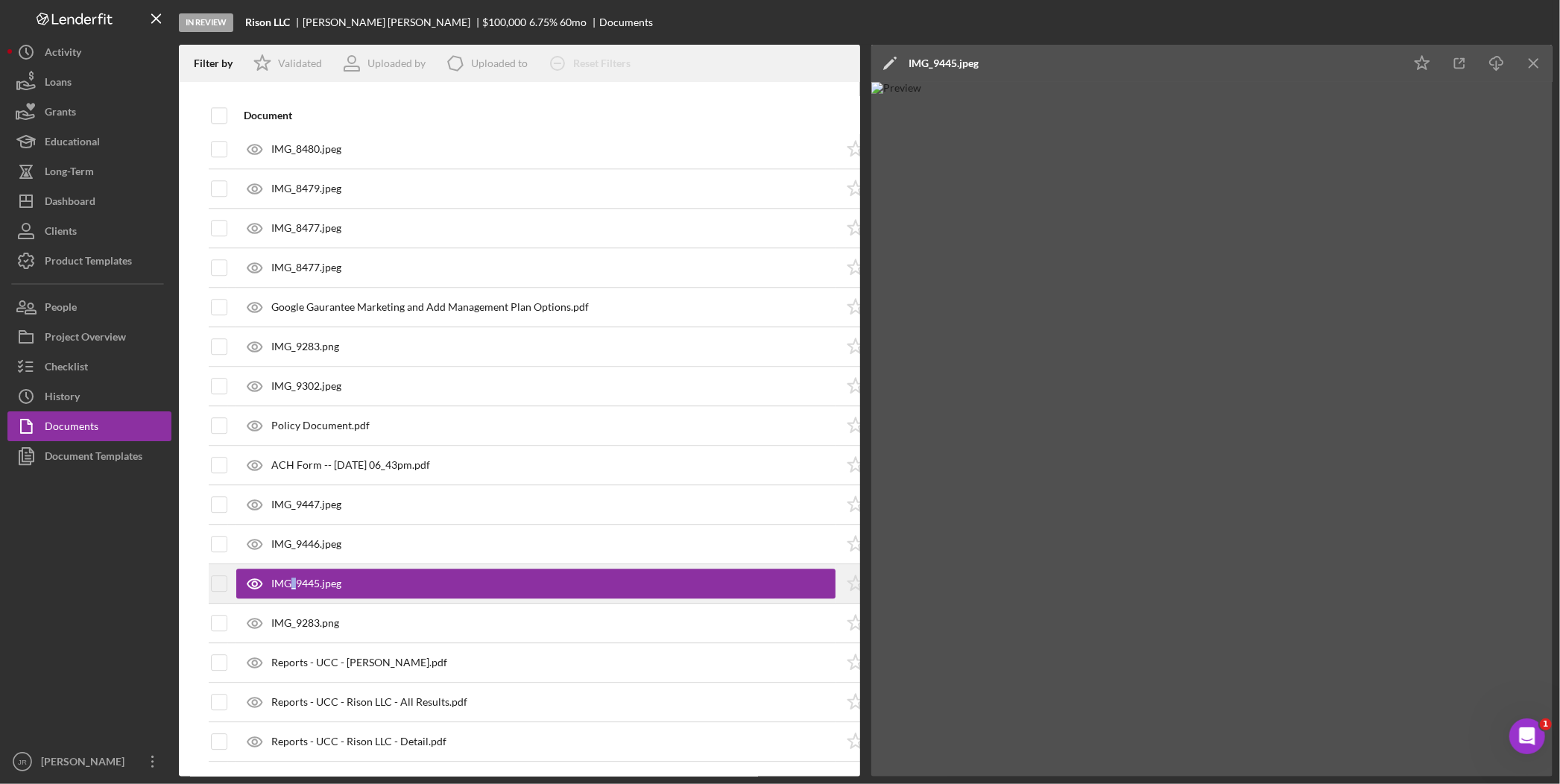
scroll to position [3361, 0]
click at [1464, 62] on icon "Icon/Menu Close" at bounding box center [1534, 63] width 33 height 33
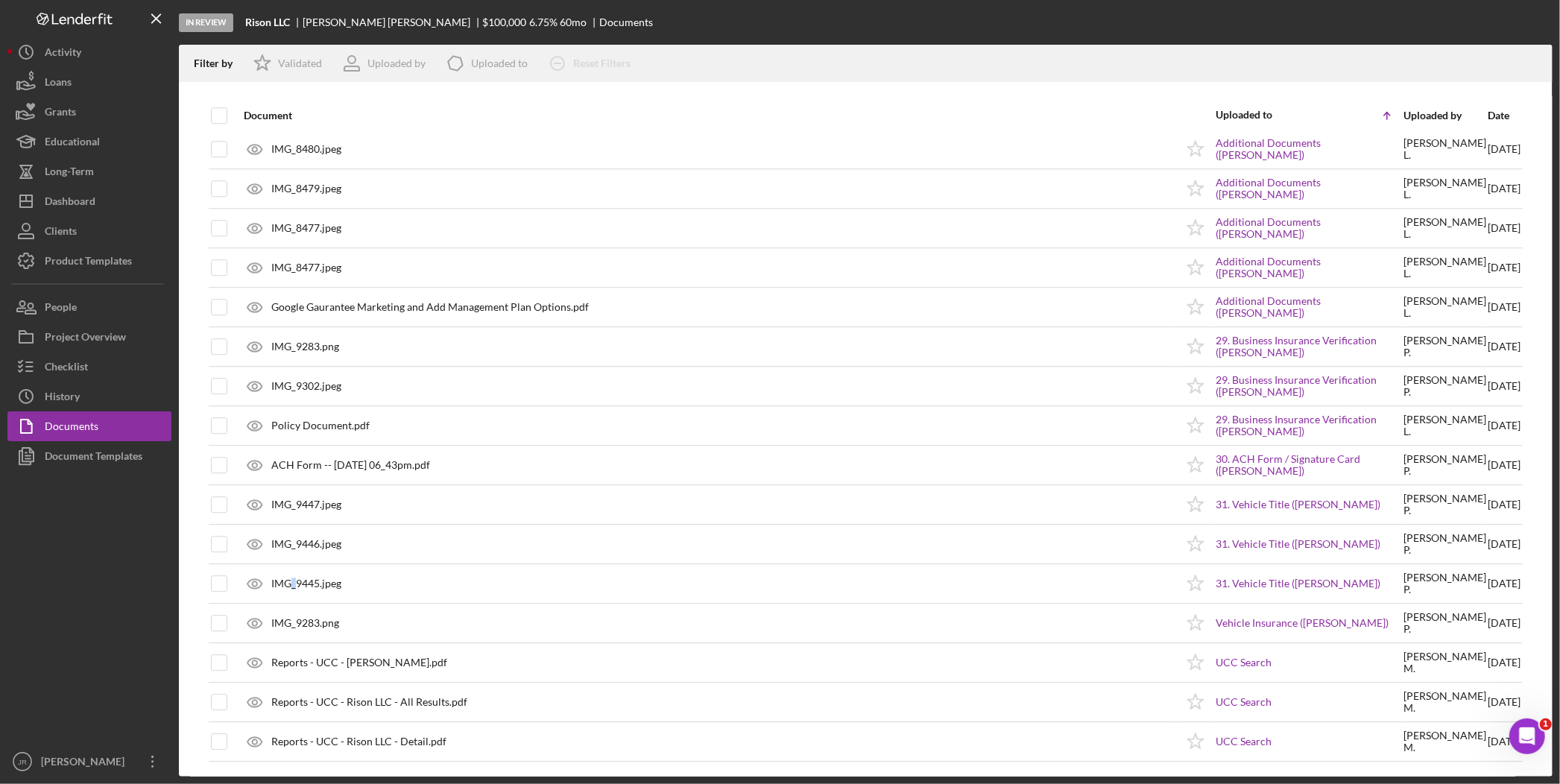
scroll to position [3346, 0]
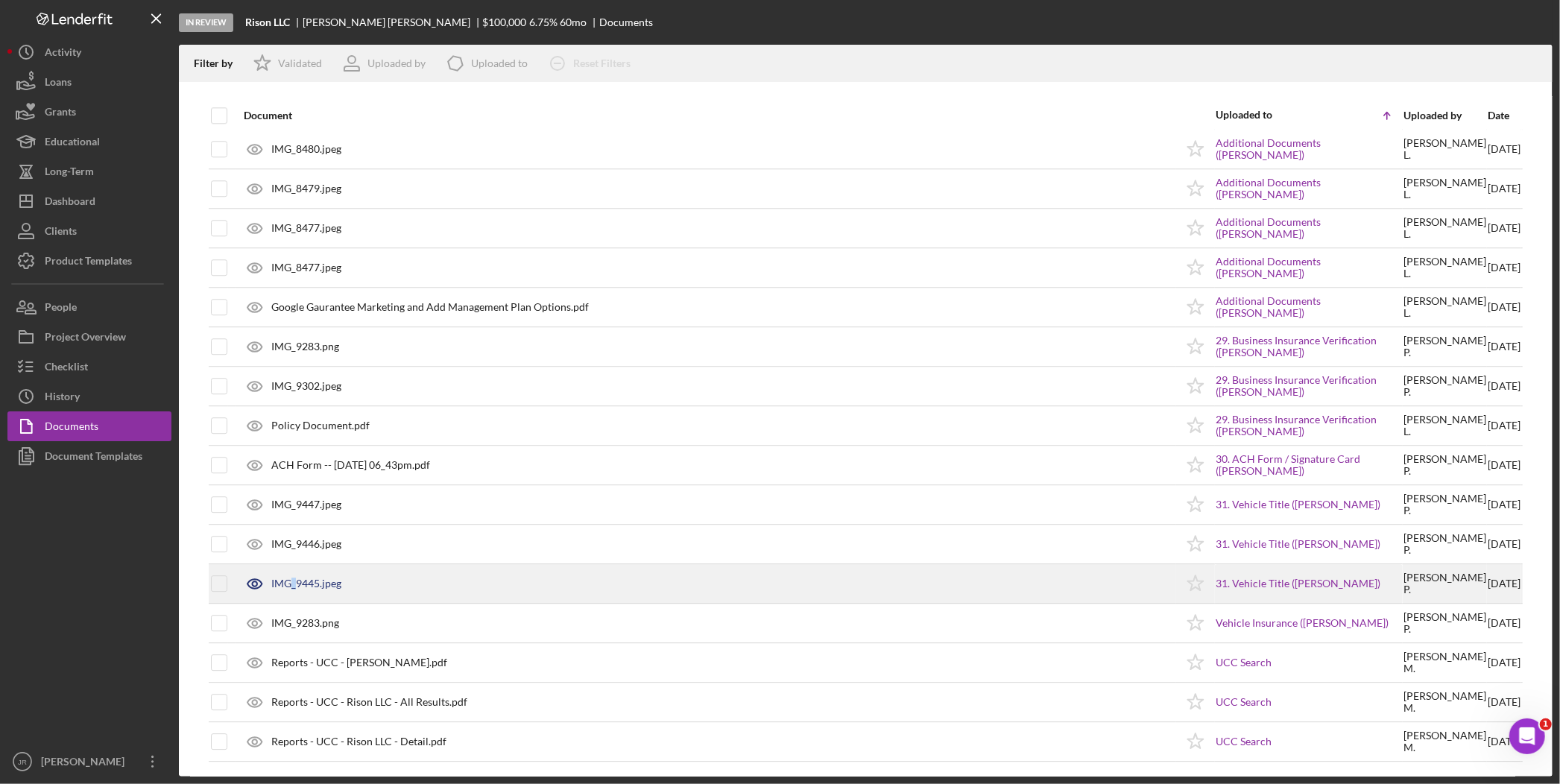
click at [329, 589] on div "IMG_9445.jpeg" at bounding box center [706, 583] width 939 height 37
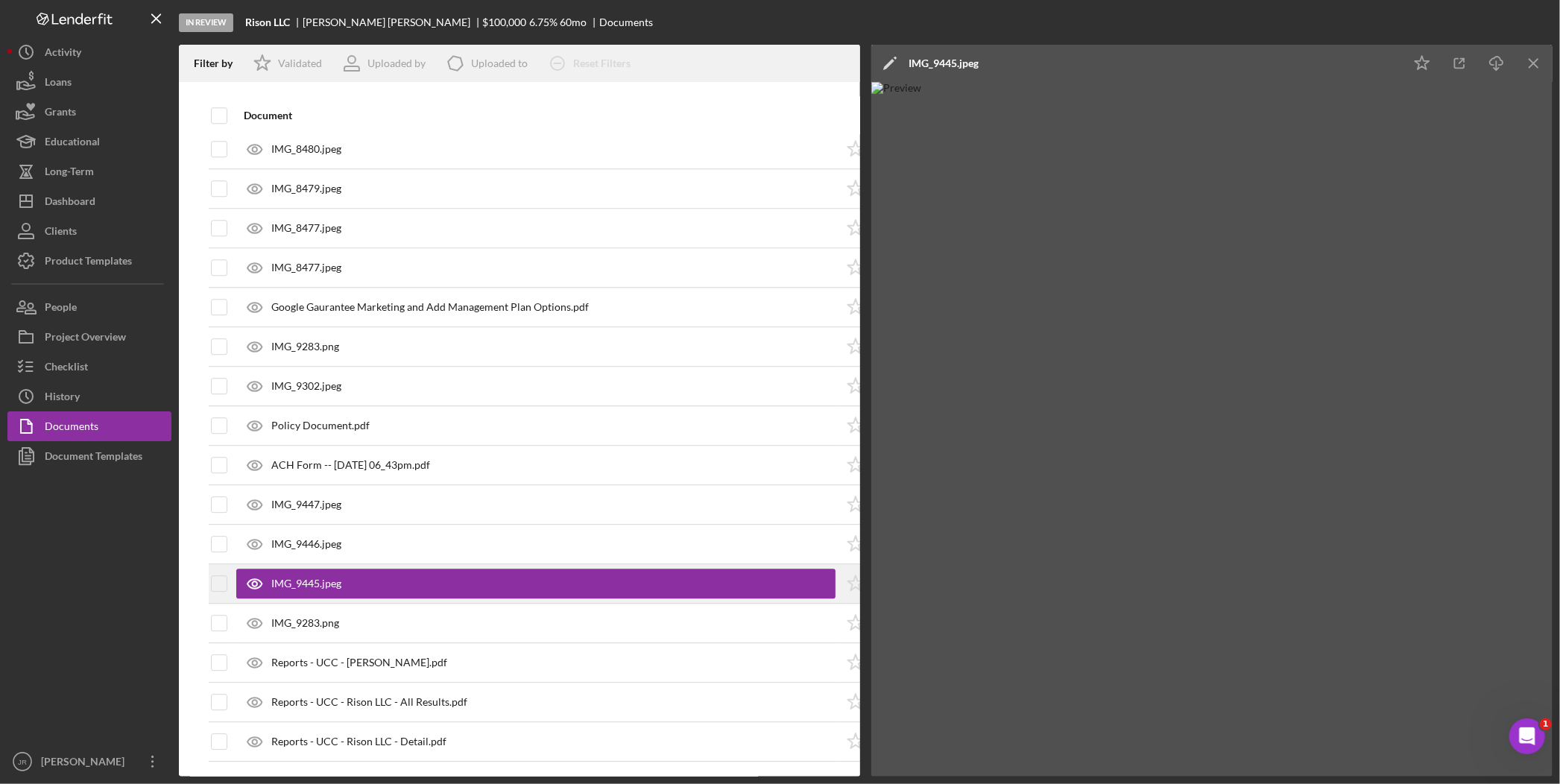
scroll to position [3361, 0]
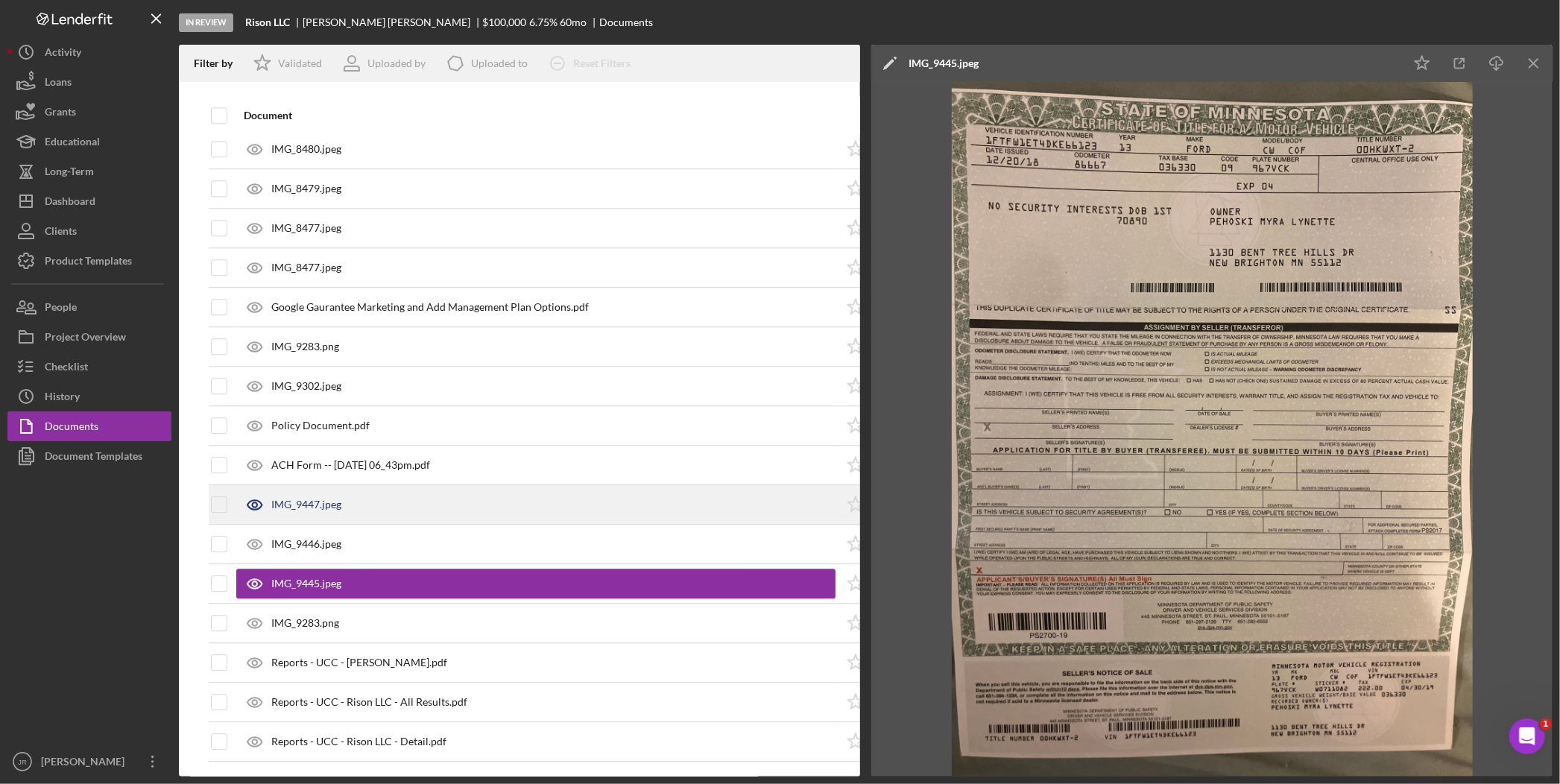
click at [323, 497] on div "IMG_9447.jpeg" at bounding box center [536, 505] width 599 height 37
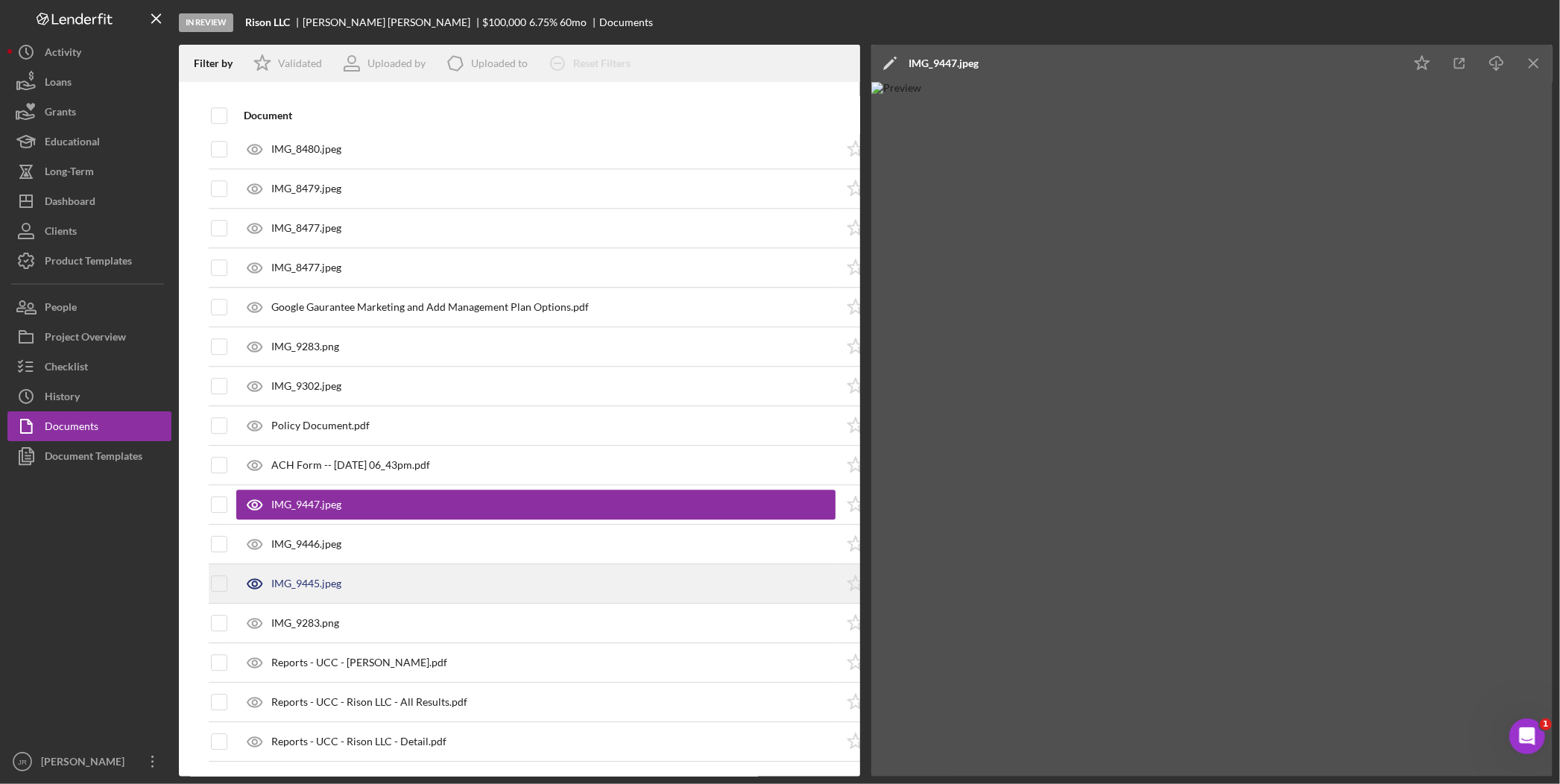
click at [325, 577] on div "IMG_9445.jpeg" at bounding box center [307, 584] width 70 height 12
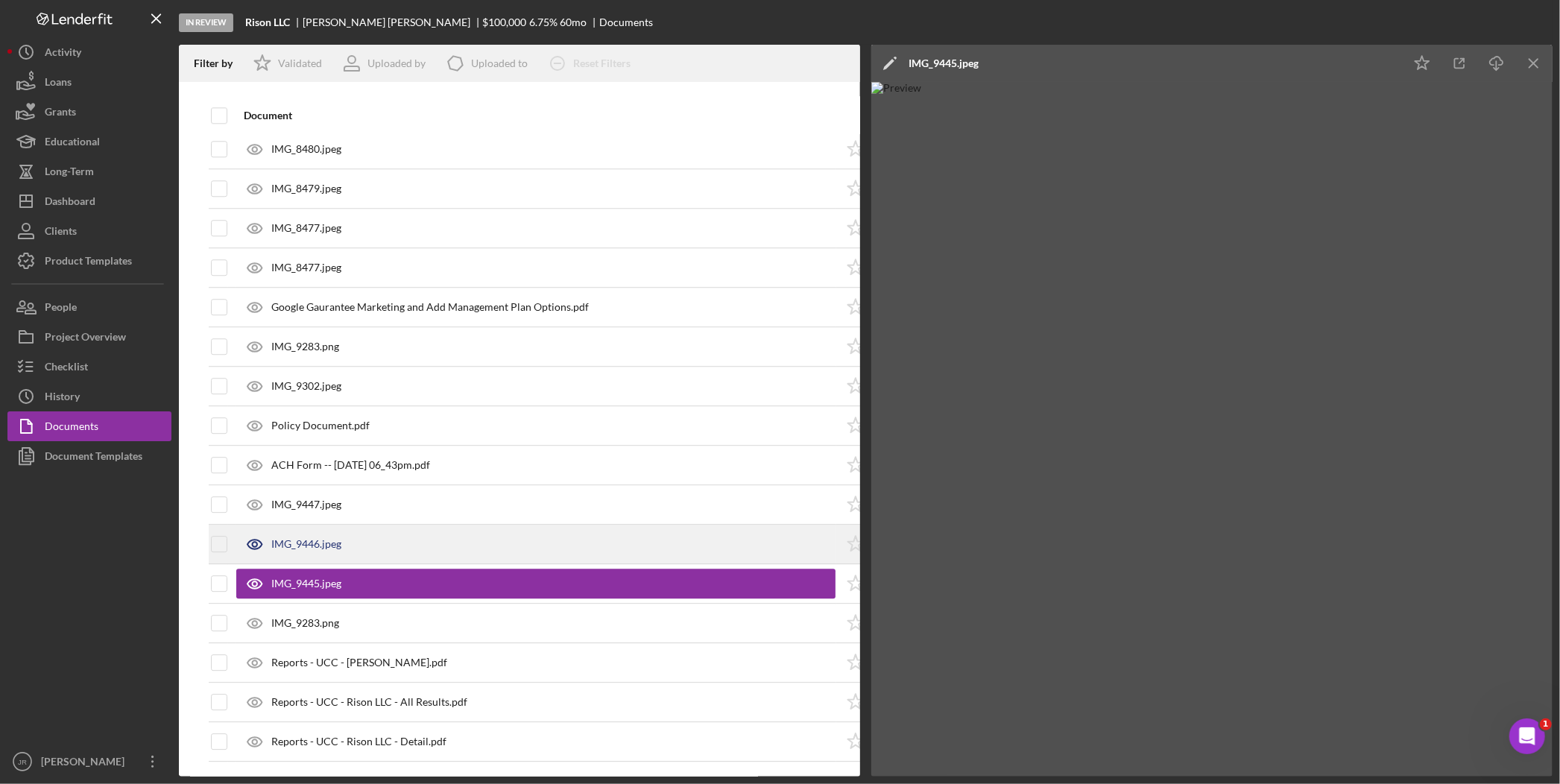
click at [294, 538] on div "IMG_9446.jpeg" at bounding box center [307, 544] width 70 height 12
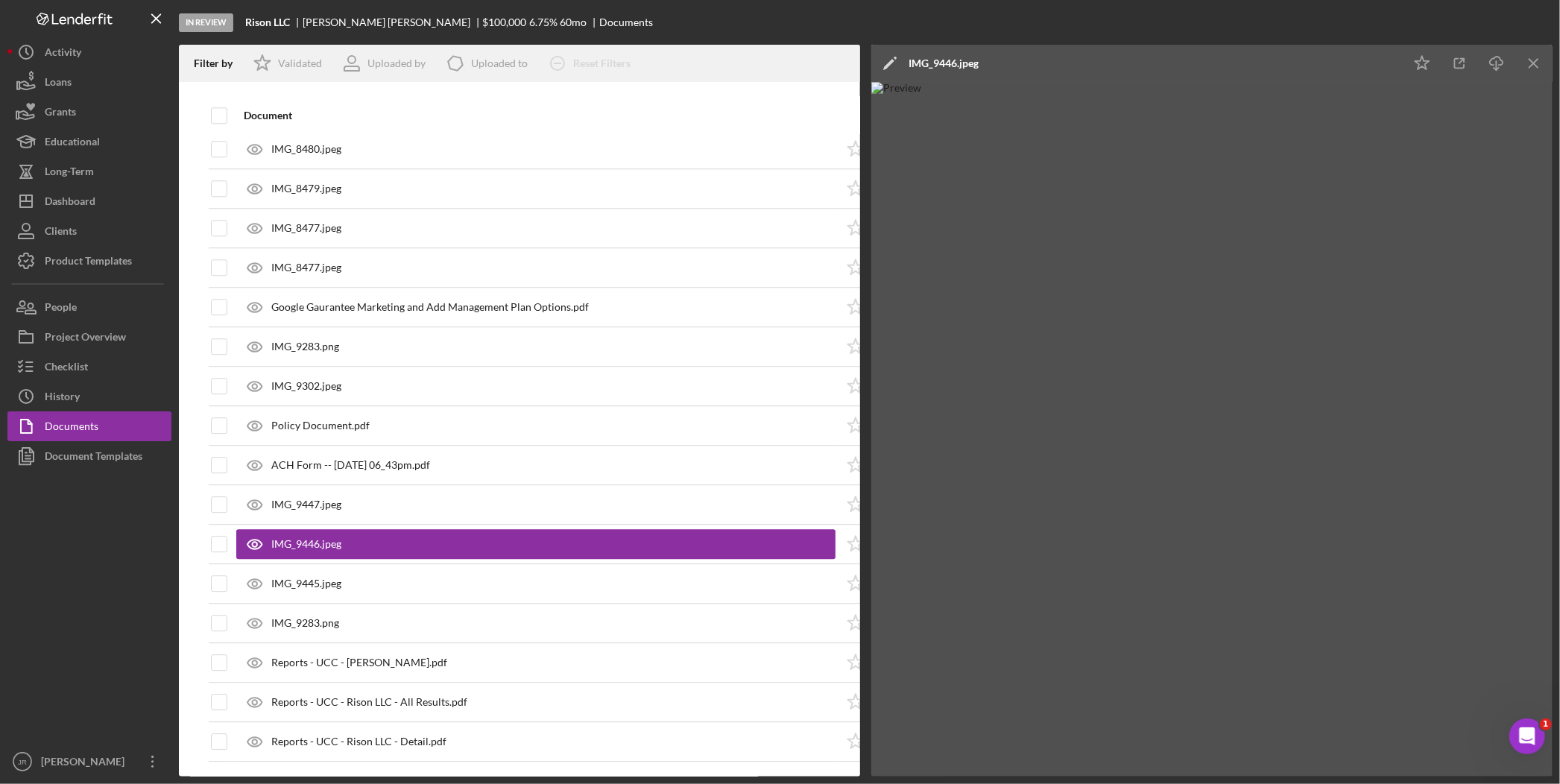
click at [1464, 62] on icon "Icon/Menu Close" at bounding box center [1534, 63] width 33 height 33
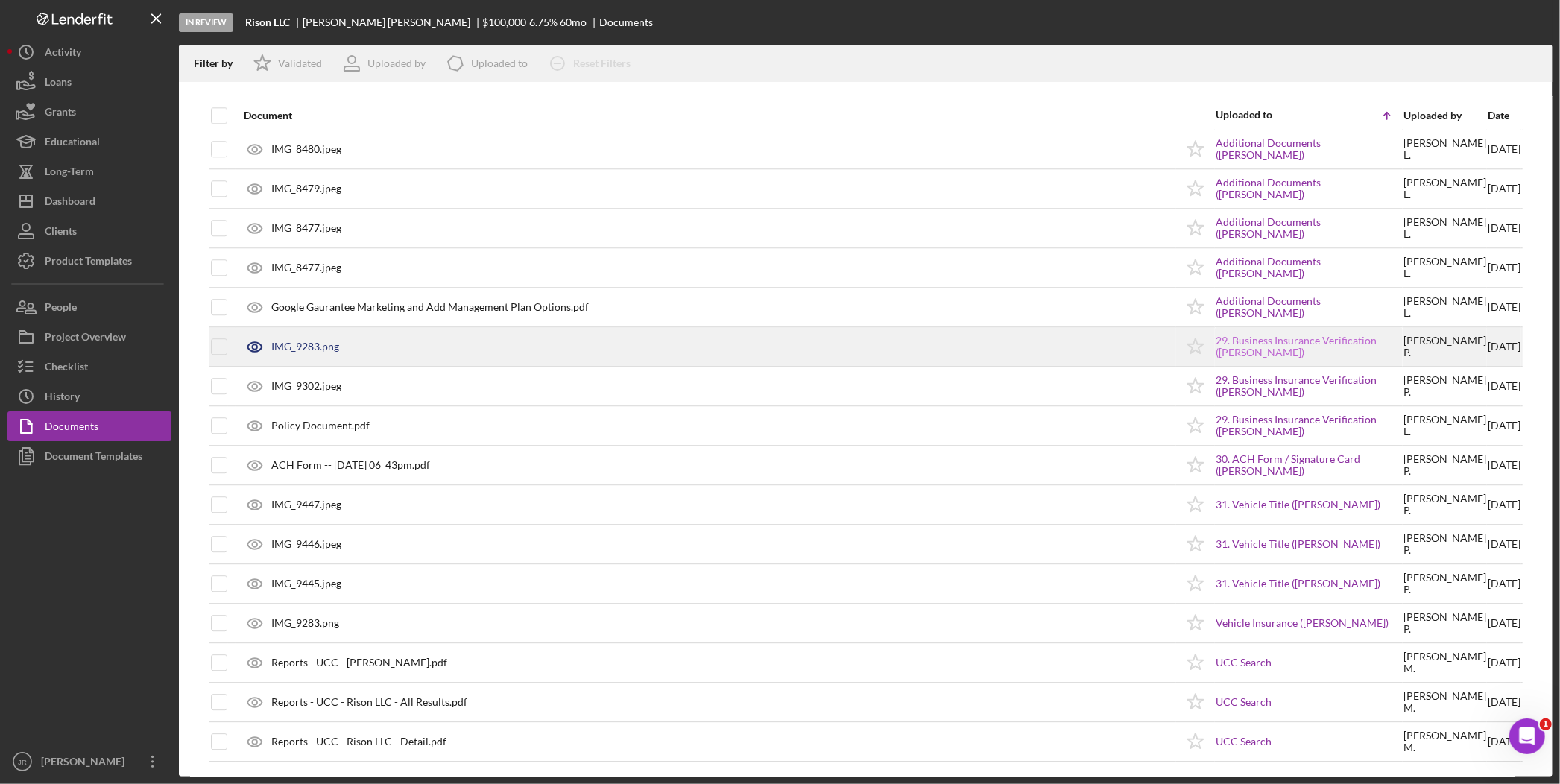
scroll to position [3346, 0]
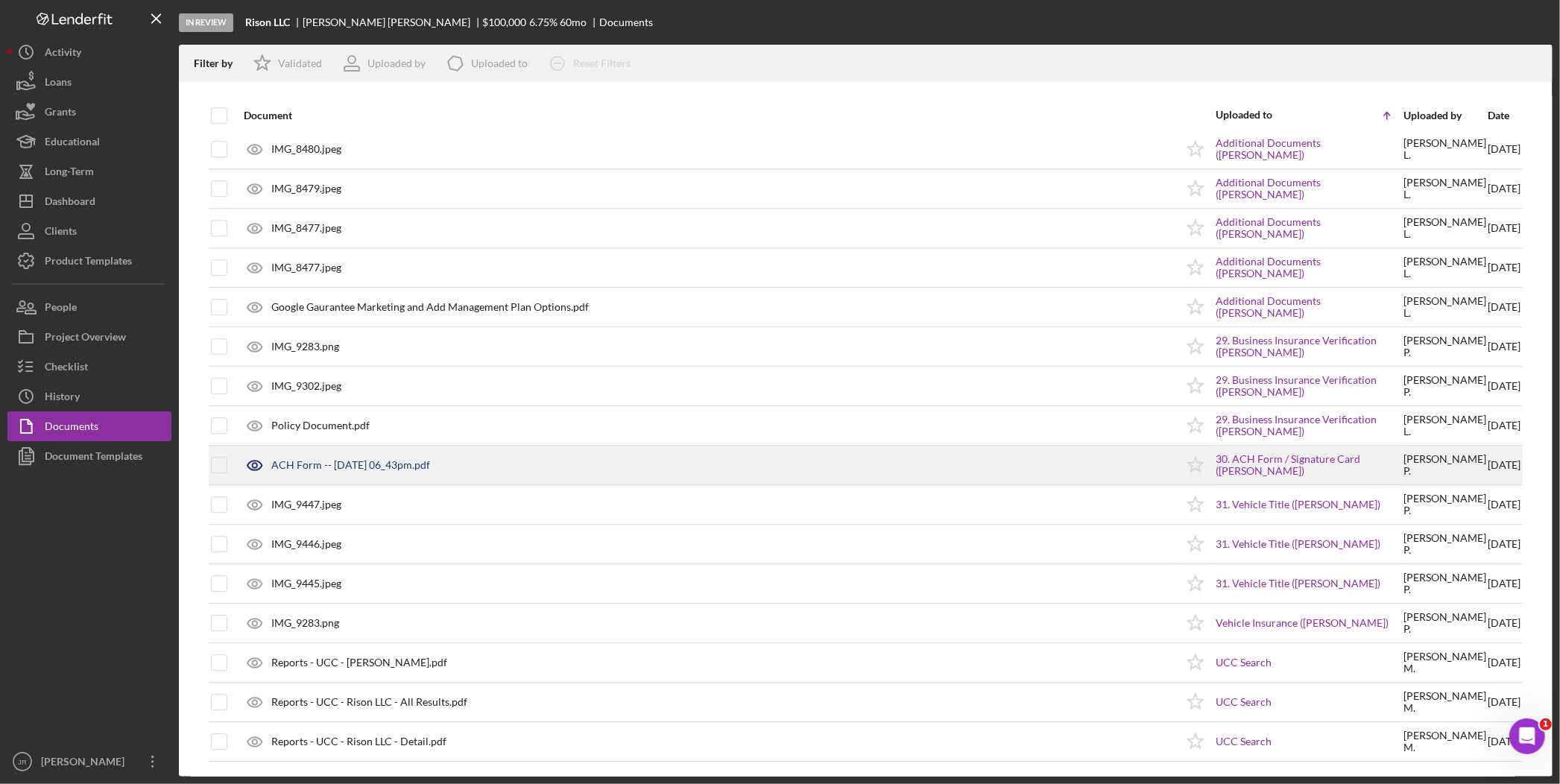
click at [404, 461] on div "ACH Form -- [DATE] 06_43pm.pdf" at bounding box center [351, 465] width 159 height 12
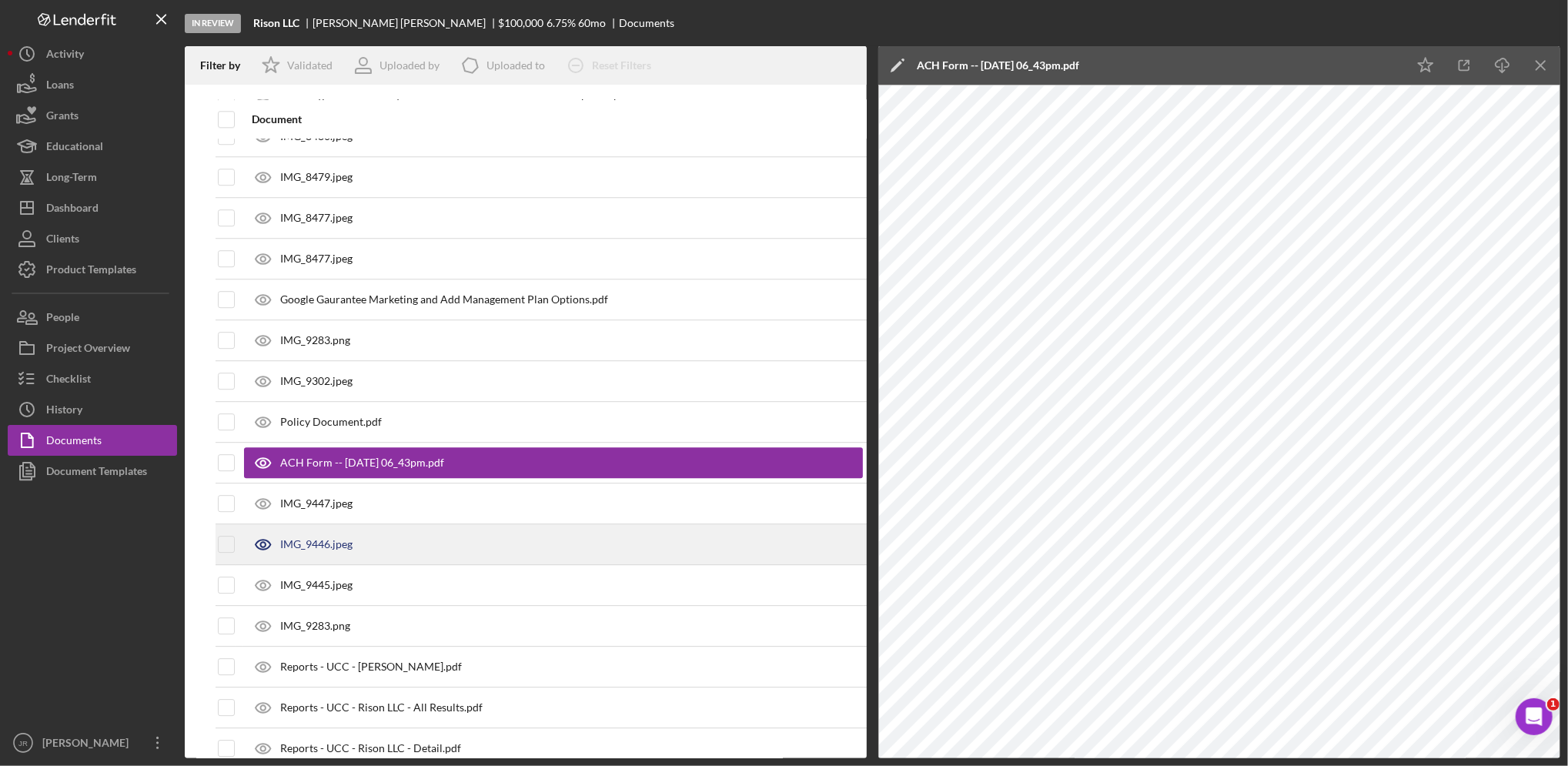
scroll to position [3454, 0]
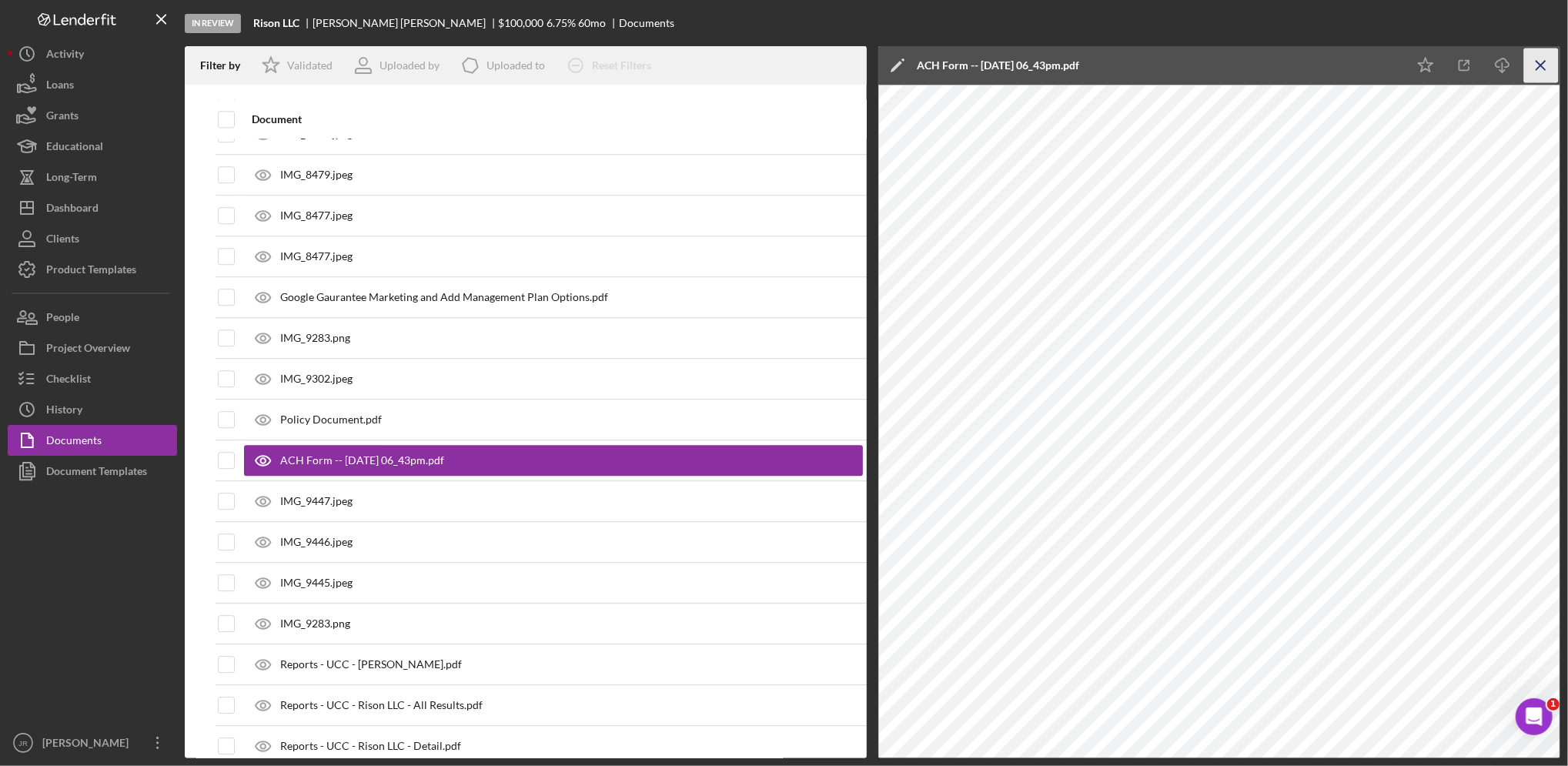
click at [1513, 58] on icon "Icon/Menu Close" at bounding box center [1542, 65] width 35 height 35
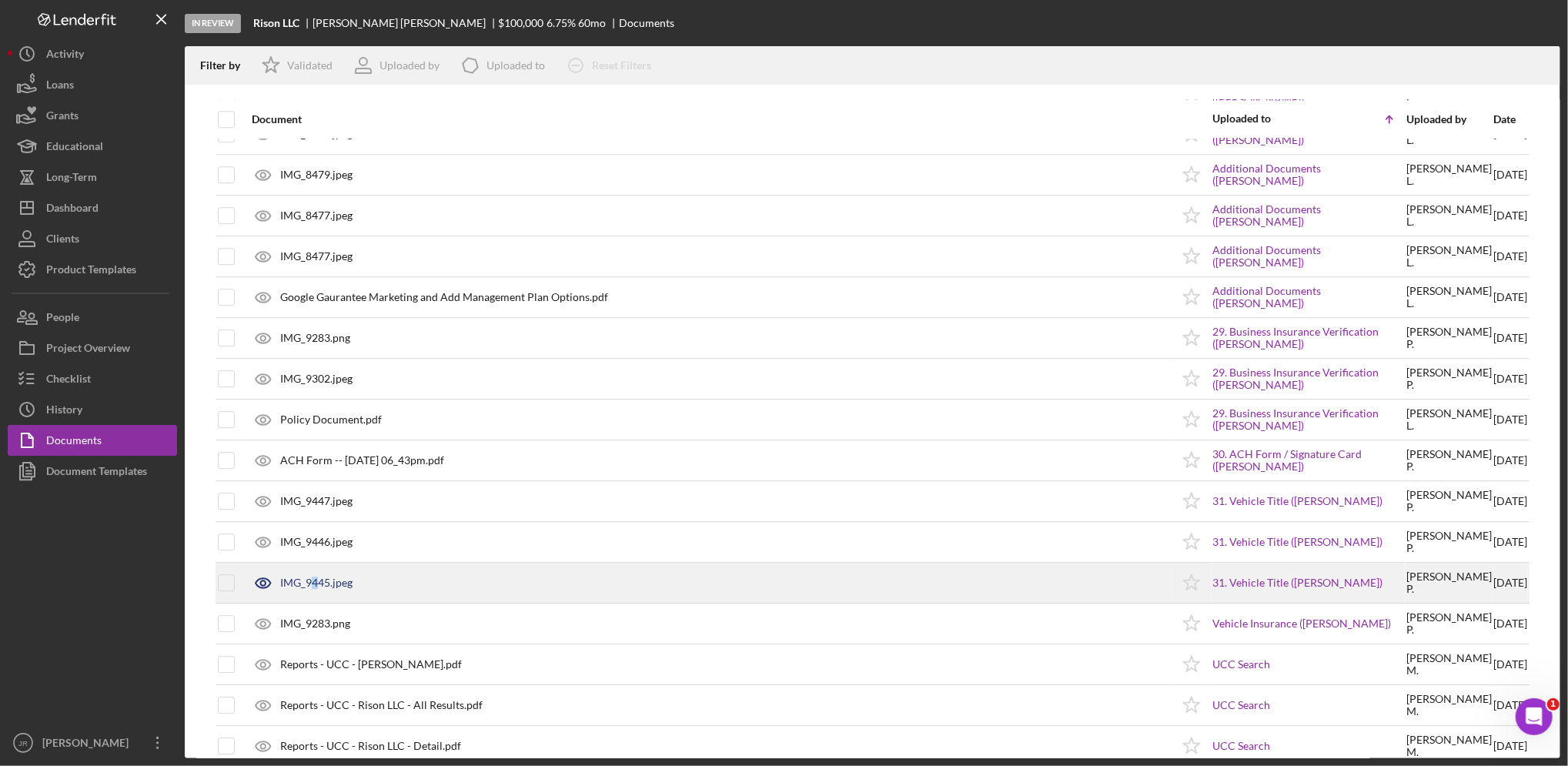
click at [314, 582] on div "IMG_9445.jpeg" at bounding box center [317, 583] width 73 height 13
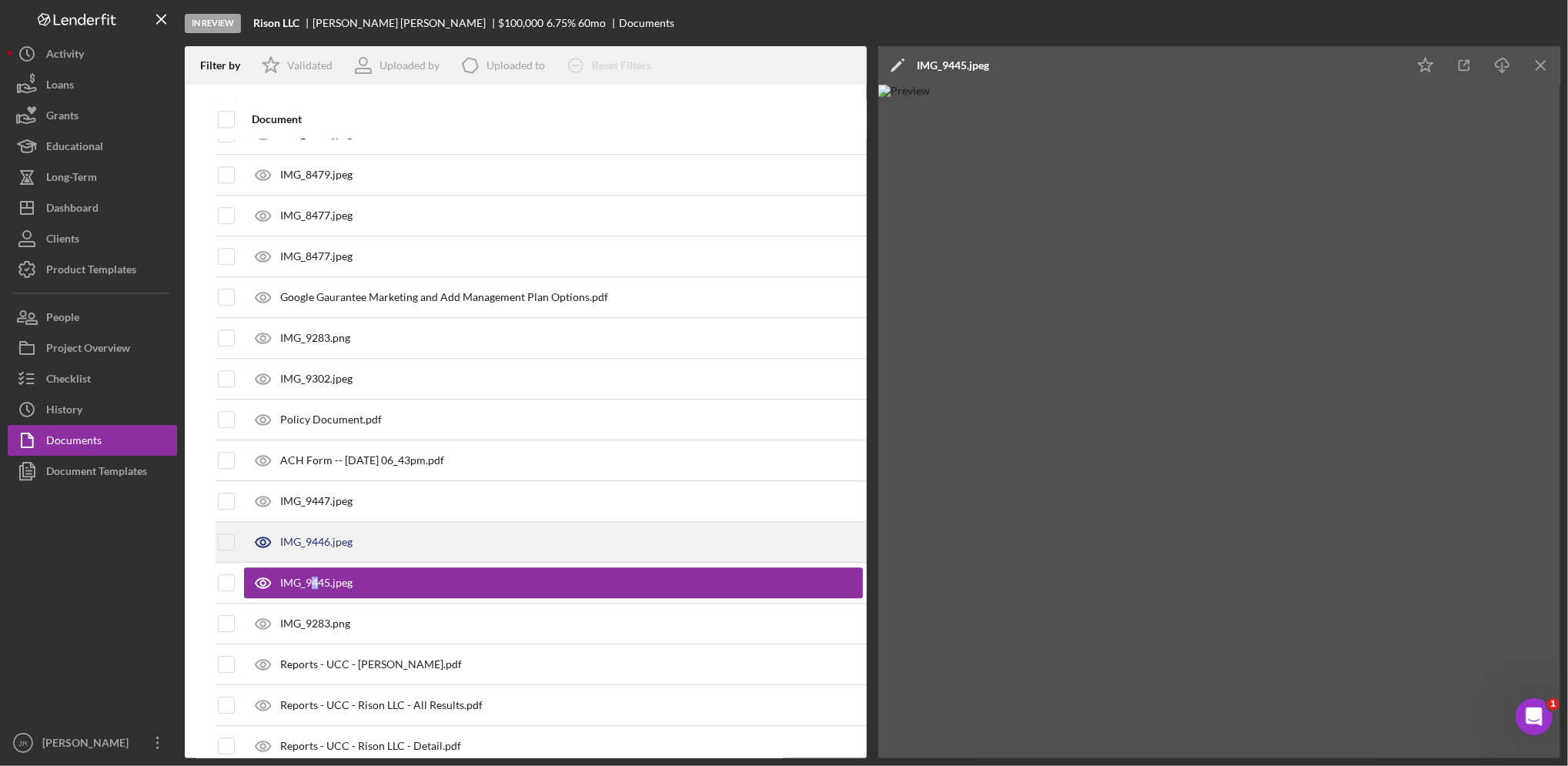
click at [321, 543] on div "IMG_9446.jpeg" at bounding box center [317, 542] width 73 height 13
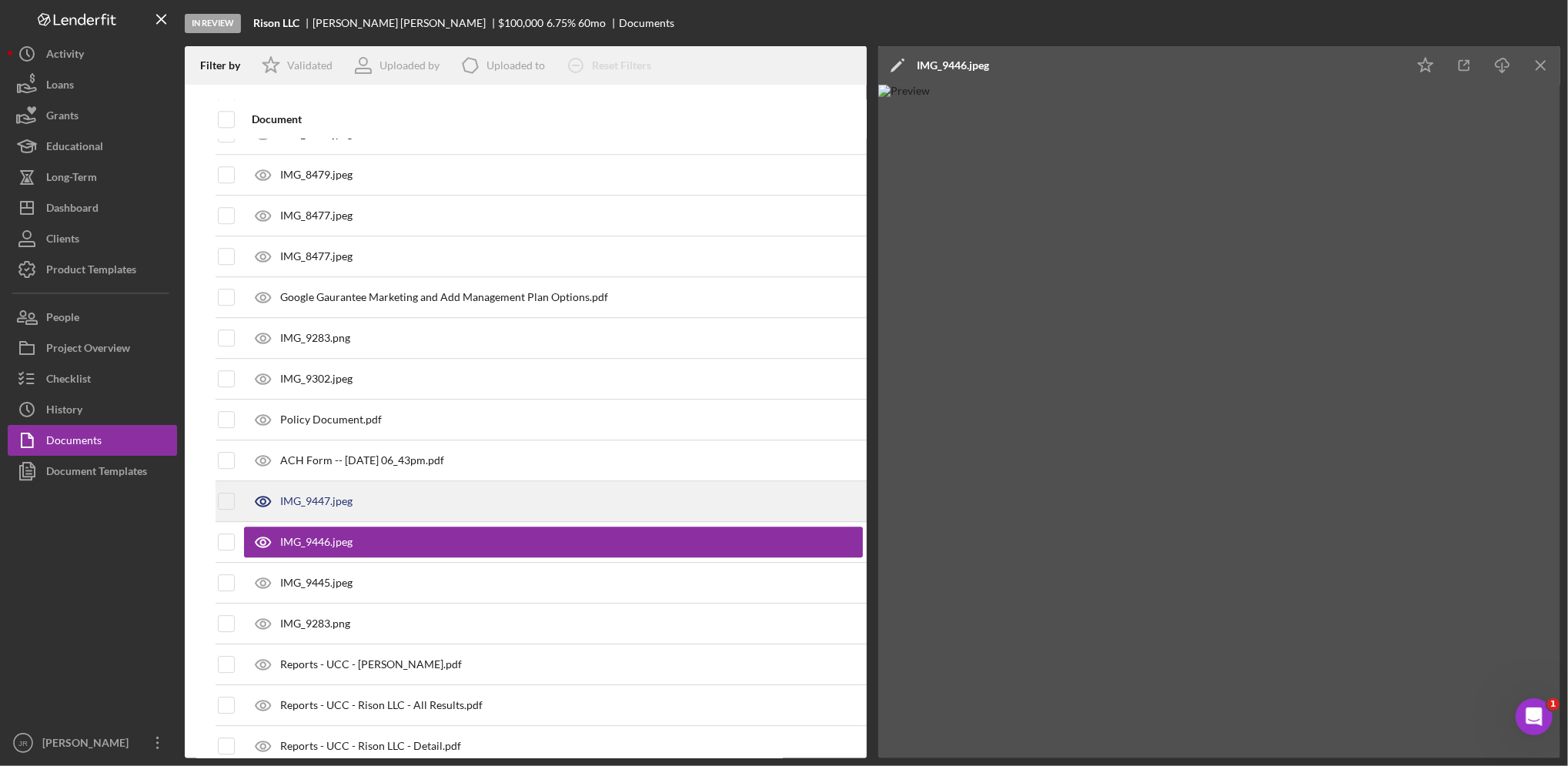
click at [345, 514] on div "IMG_9447.jpeg" at bounding box center [553, 502] width 619 height 38
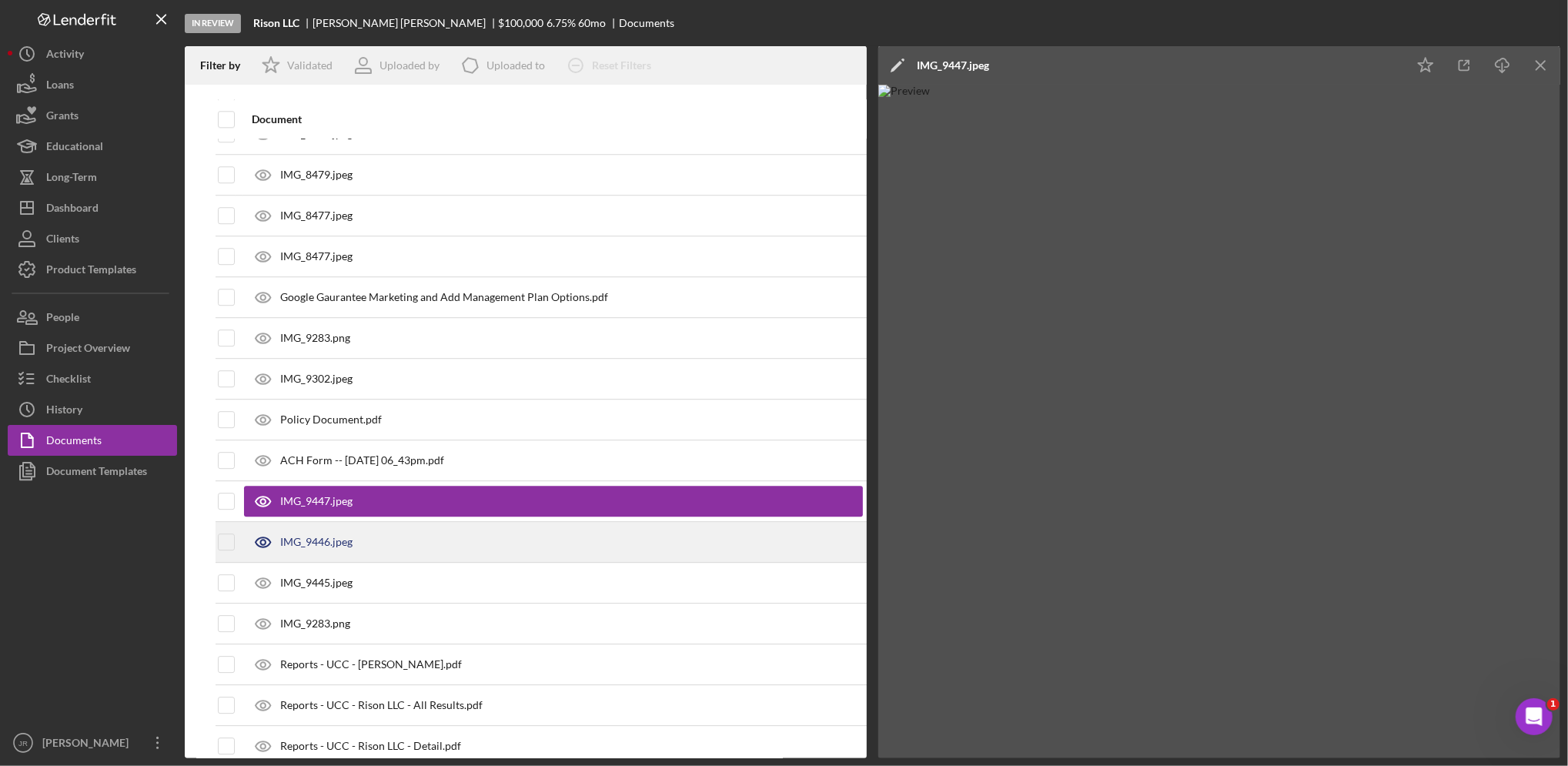
click at [326, 544] on div "IMG_9446.jpeg" at bounding box center [317, 542] width 73 height 13
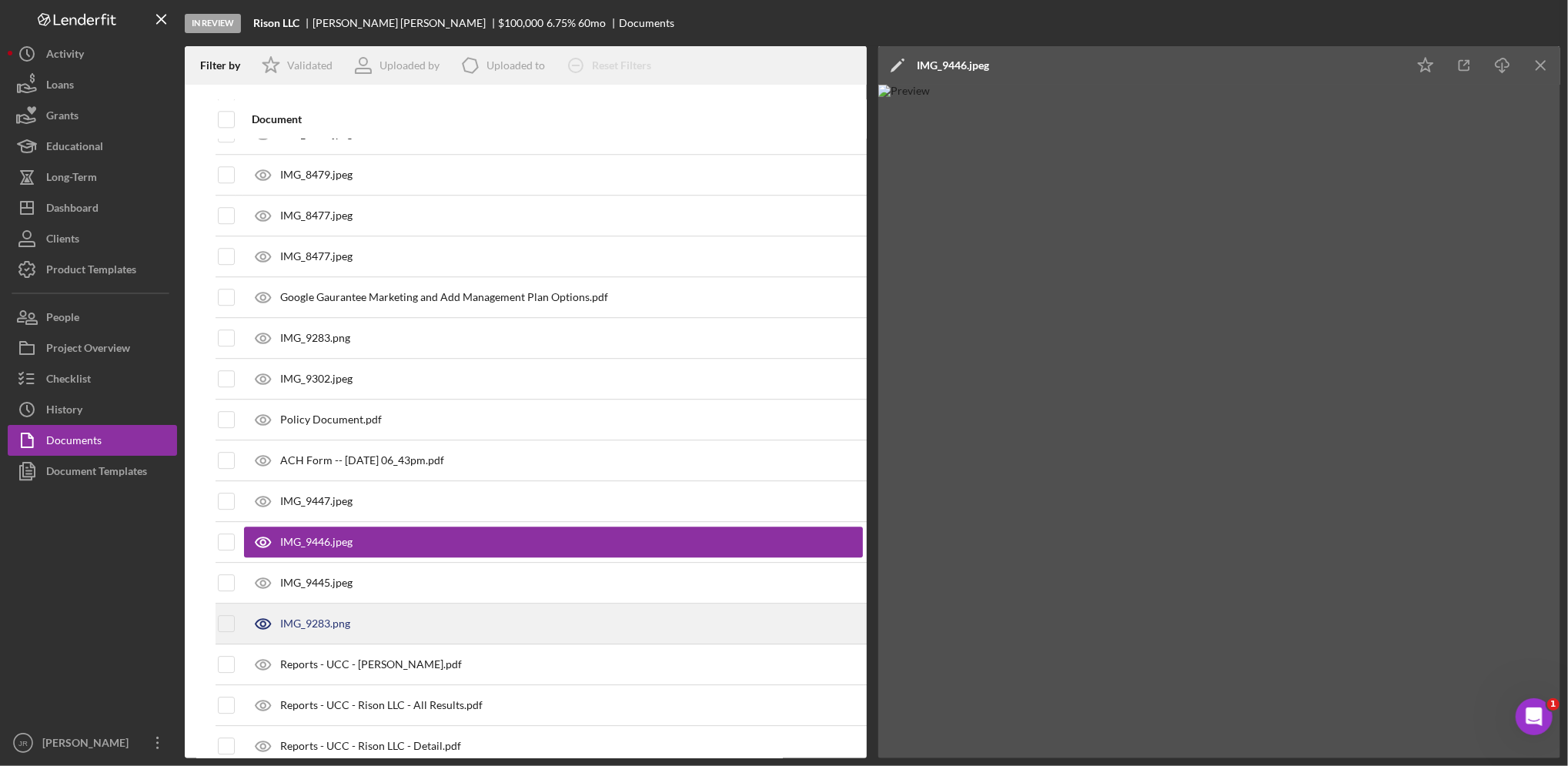
click at [314, 642] on div "IMG_9283.png" at bounding box center [553, 623] width 619 height 38
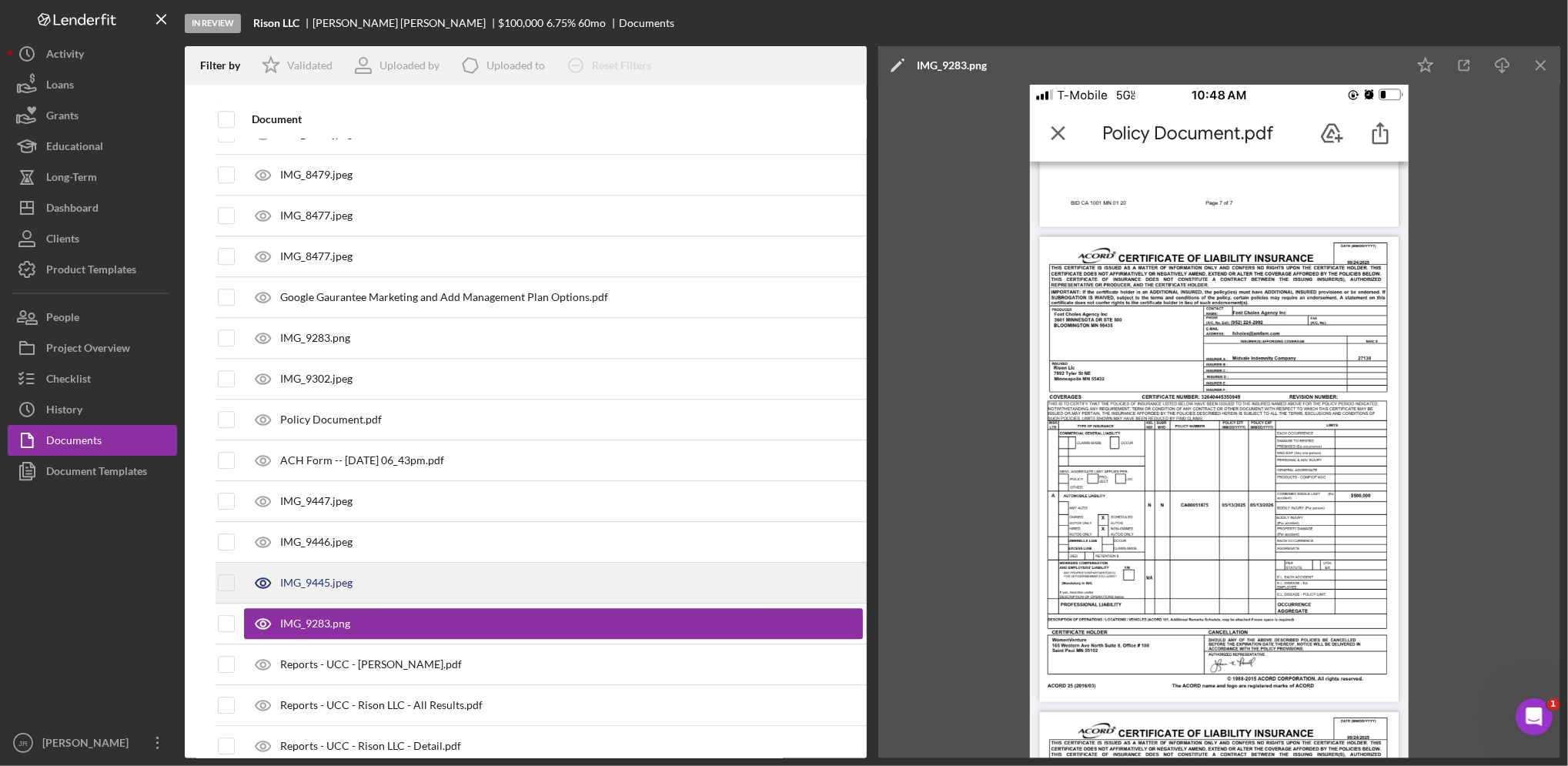
click at [321, 583] on div "IMG_9445.jpeg" at bounding box center [317, 583] width 73 height 13
